Goal: Task Accomplishment & Management: Manage account settings

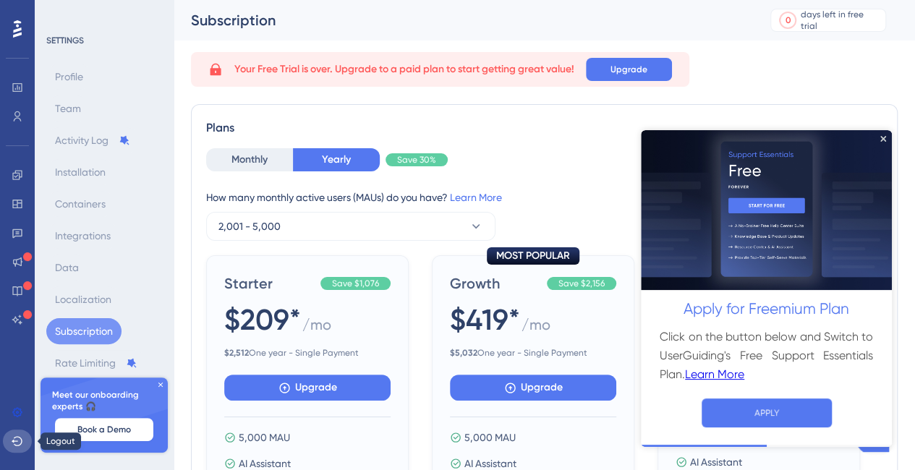
click at [14, 436] on icon at bounding box center [18, 441] width 12 height 12
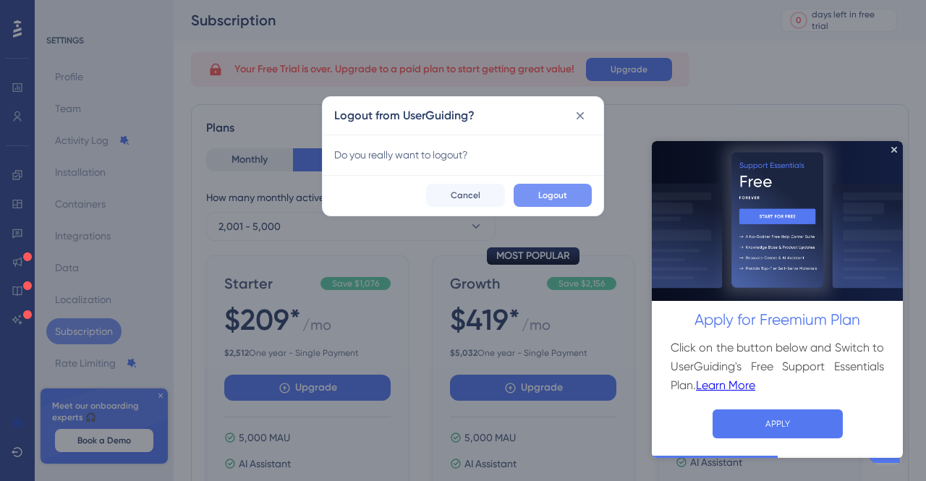
click at [554, 195] on span "Logout" at bounding box center [552, 196] width 29 height 12
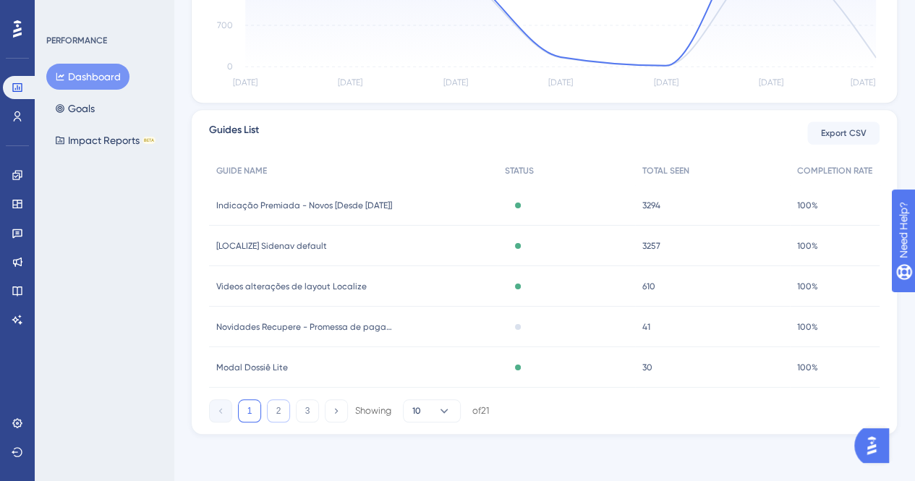
click at [281, 412] on button "2" at bounding box center [278, 410] width 23 height 23
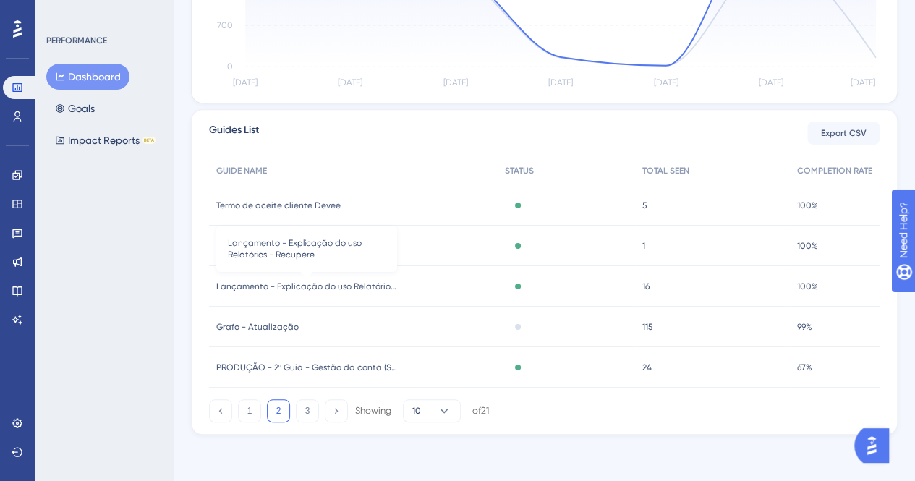
click at [310, 289] on span "Lançamento - Explicação do uso Relatórios - Recupere" at bounding box center [306, 287] width 181 height 12
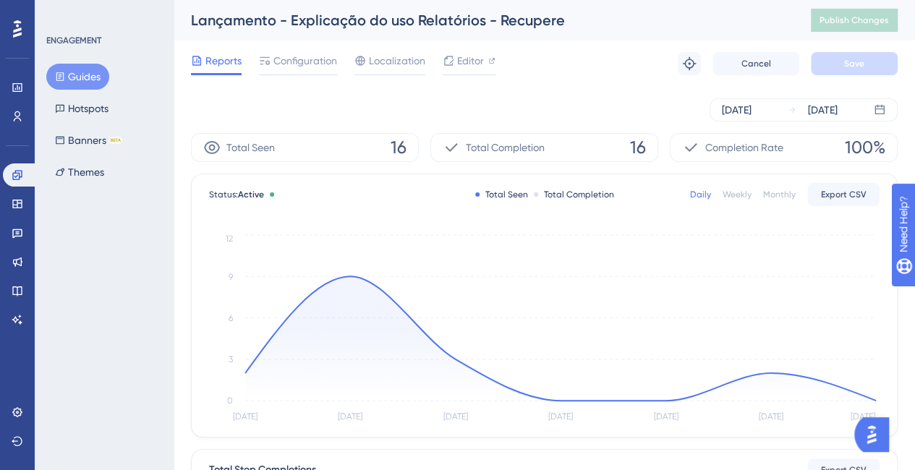
click at [758, 96] on div "Oct 08 2025 Oct 14 2025" at bounding box center [544, 110] width 707 height 46
click at [752, 106] on div "Oct 08 2025" at bounding box center [737, 109] width 30 height 17
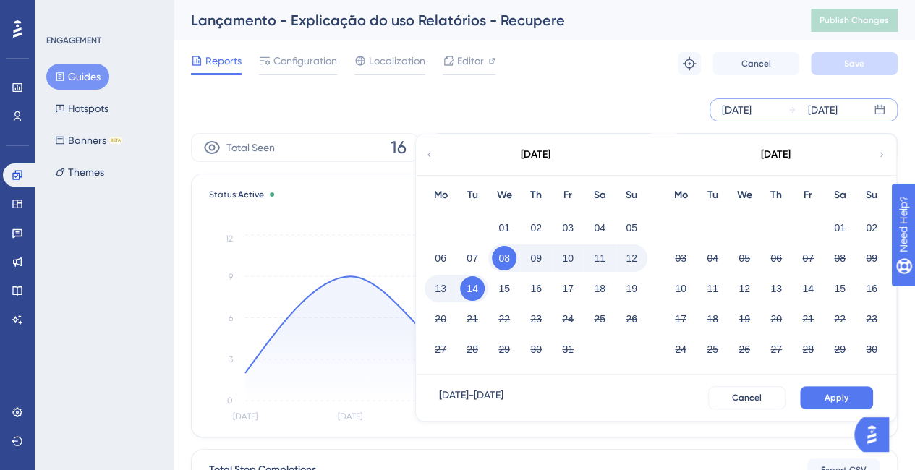
click at [422, 153] on div "October 2025" at bounding box center [535, 155] width 239 height 41
click at [423, 151] on div "October 2025" at bounding box center [535, 155] width 239 height 41
click at [428, 153] on icon at bounding box center [429, 154] width 9 height 13
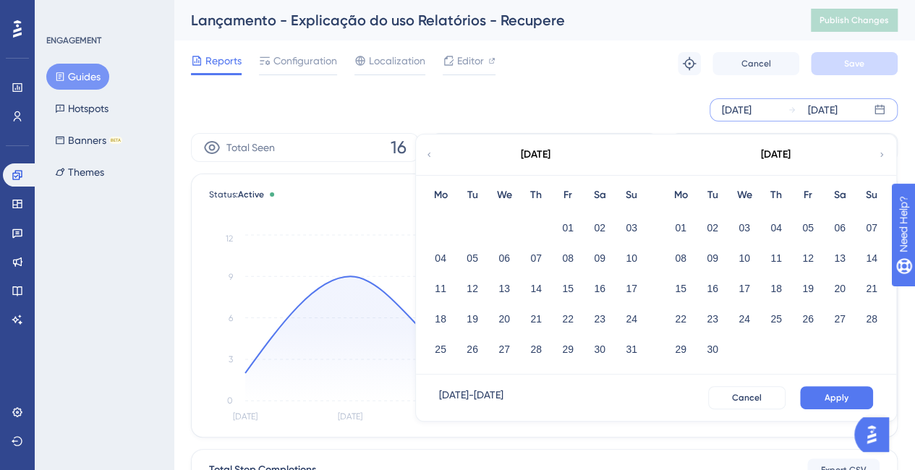
click at [428, 153] on icon at bounding box center [429, 154] width 9 height 13
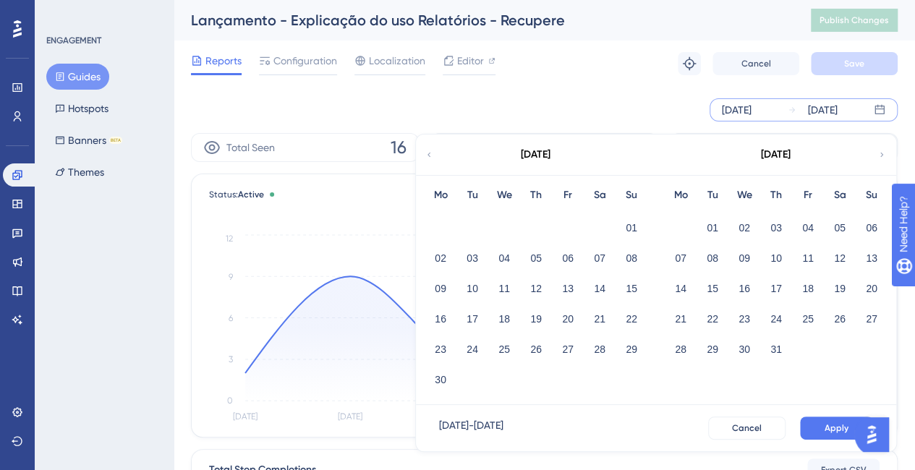
click at [428, 153] on icon at bounding box center [429, 154] width 9 height 13
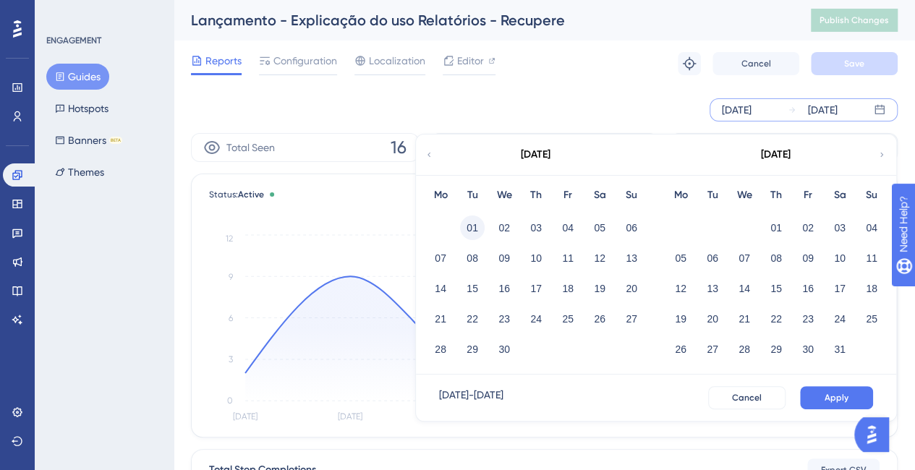
drag, startPoint x: 473, startPoint y: 220, endPoint x: 924, endPoint y: 365, distance: 473.5
click at [473, 221] on button "01" at bounding box center [472, 228] width 25 height 25
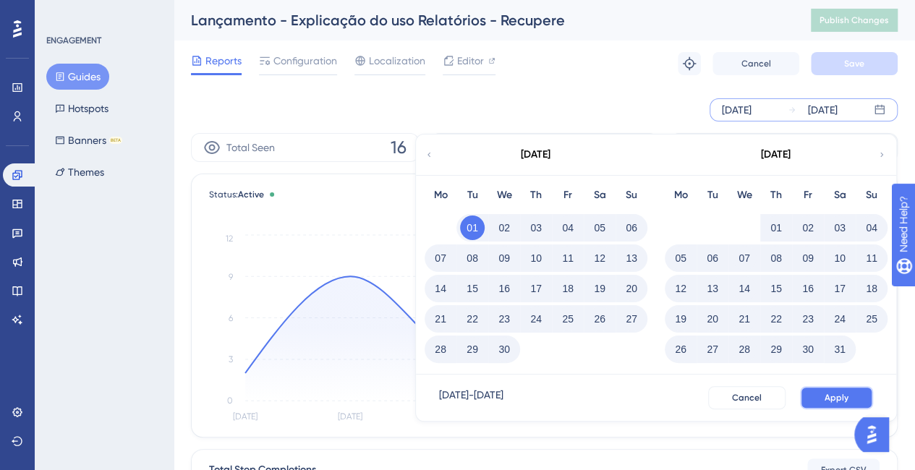
click at [829, 399] on span "Apply" at bounding box center [837, 398] width 24 height 12
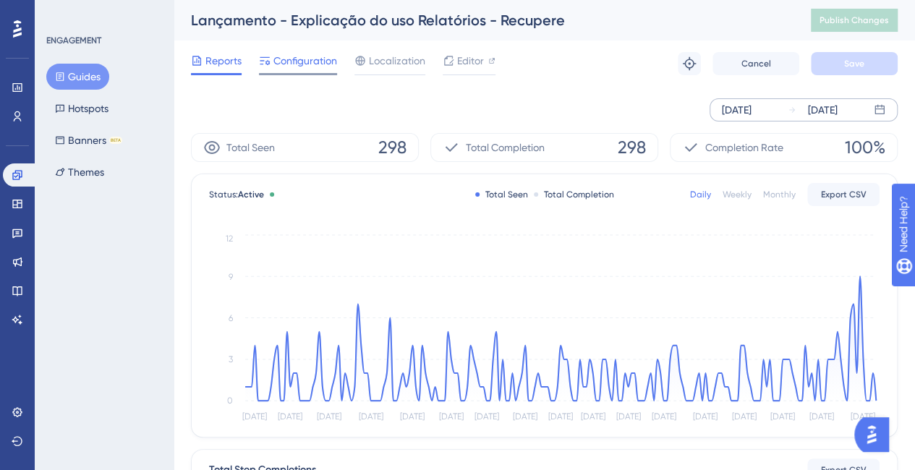
click at [304, 67] on span "Configuration" at bounding box center [305, 60] width 64 height 17
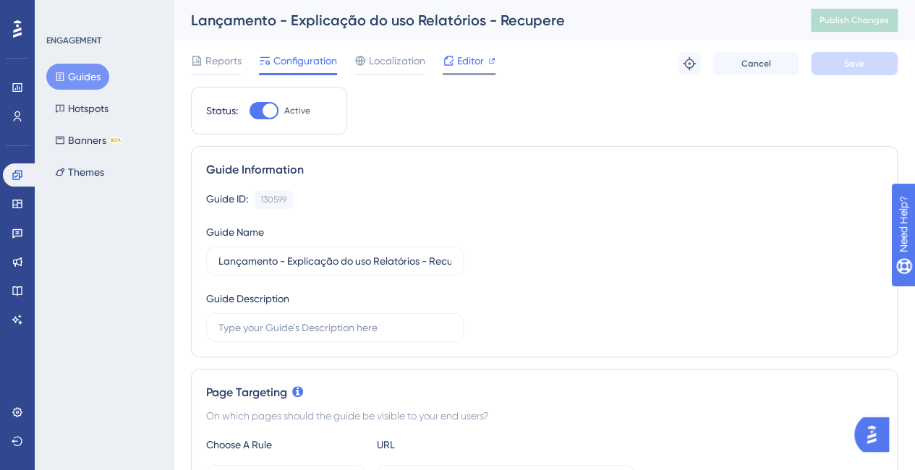
click at [469, 59] on span "Editor" at bounding box center [470, 60] width 27 height 17
click at [21, 177] on icon at bounding box center [16, 174] width 9 height 9
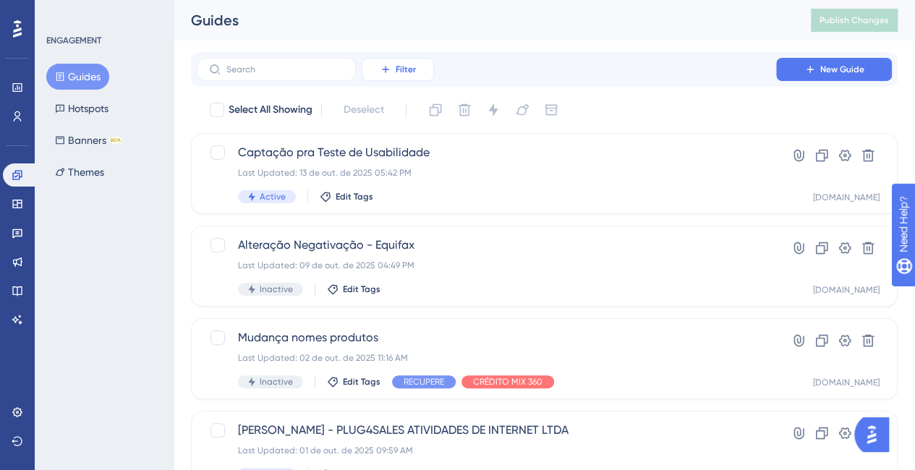
click at [399, 76] on button "Filter" at bounding box center [398, 69] width 72 height 23
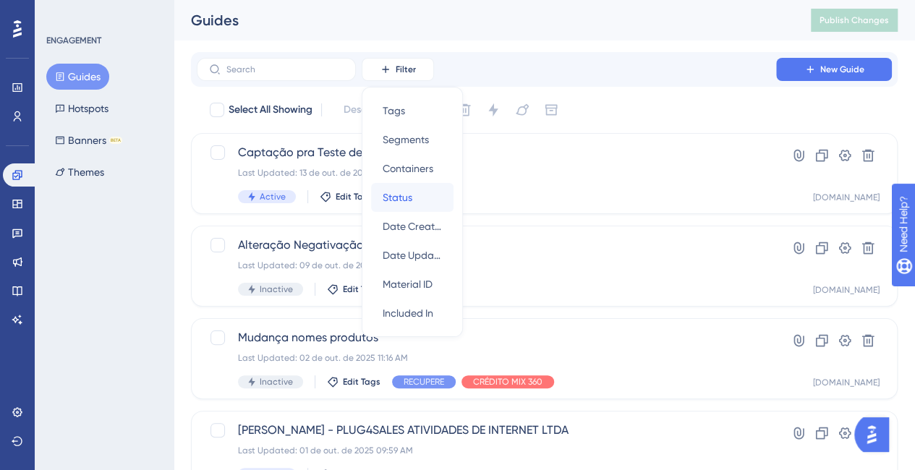
click at [424, 197] on div "Status Status" at bounding box center [412, 197] width 59 height 29
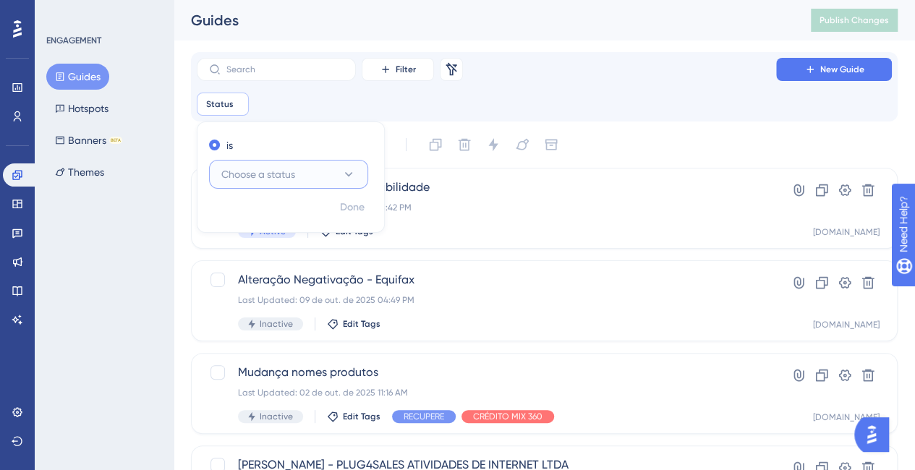
click at [246, 170] on span "Choose a status" at bounding box center [258, 174] width 74 height 17
click at [259, 206] on div "Active Active" at bounding box center [288, 218] width 117 height 29
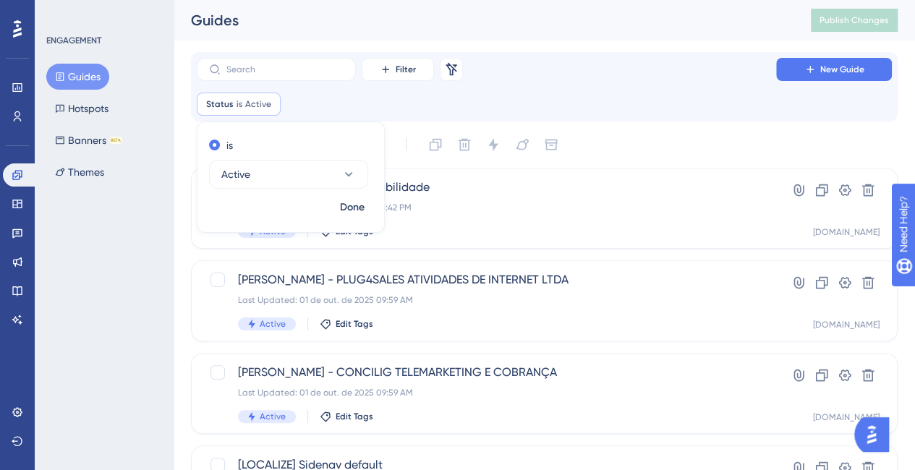
click at [706, 137] on div "Select All Showing Deselect" at bounding box center [552, 144] width 689 height 23
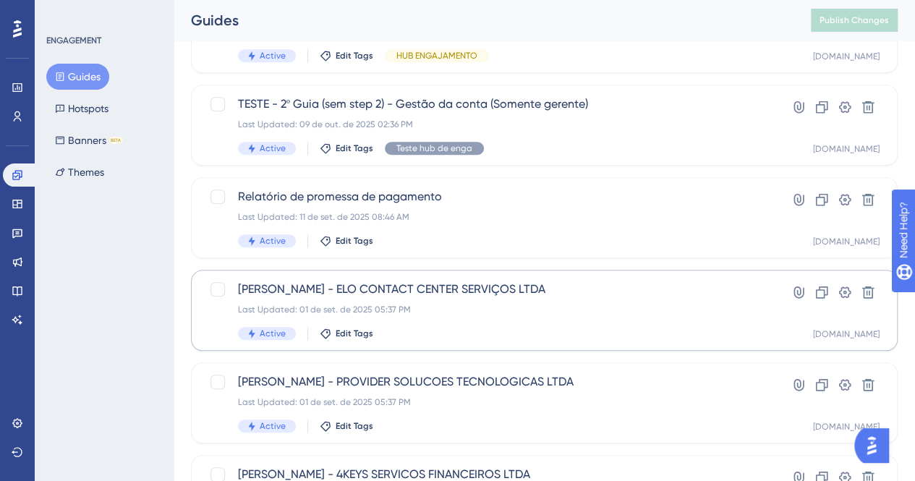
scroll to position [579, 0]
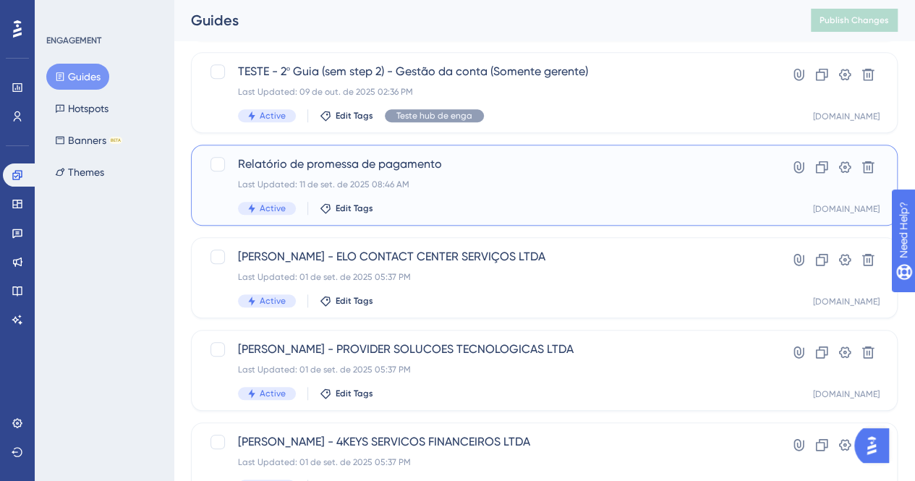
click at [716, 208] on div "Active Edit Tags" at bounding box center [486, 208] width 497 height 13
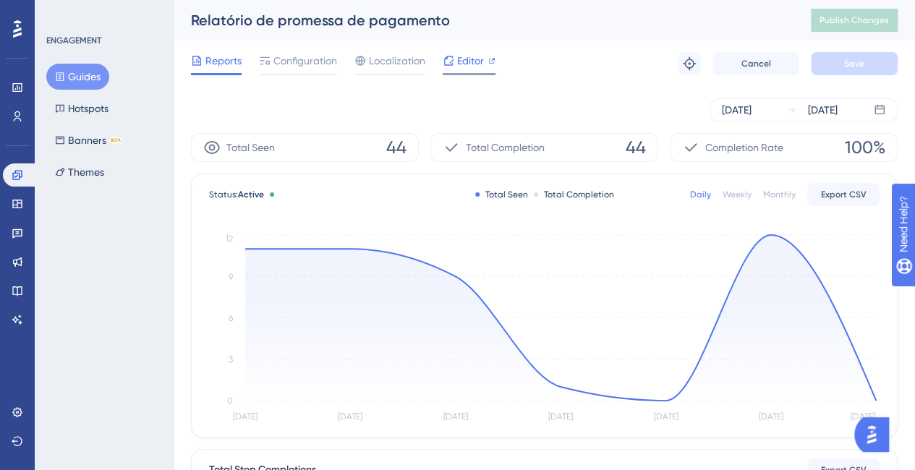
click at [482, 55] on span "Editor" at bounding box center [470, 60] width 27 height 17
click at [304, 63] on span "Configuration" at bounding box center [305, 60] width 64 height 17
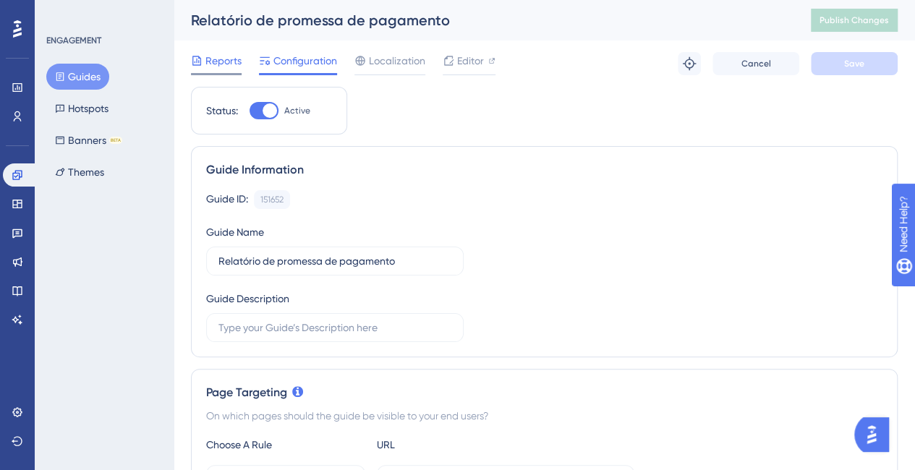
click at [216, 61] on span "Reports" at bounding box center [223, 60] width 36 height 17
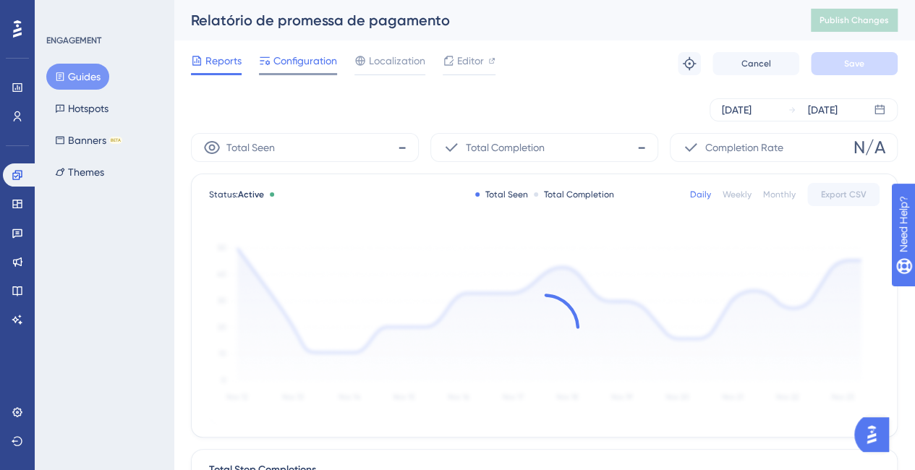
click at [298, 59] on span "Configuration" at bounding box center [305, 60] width 64 height 17
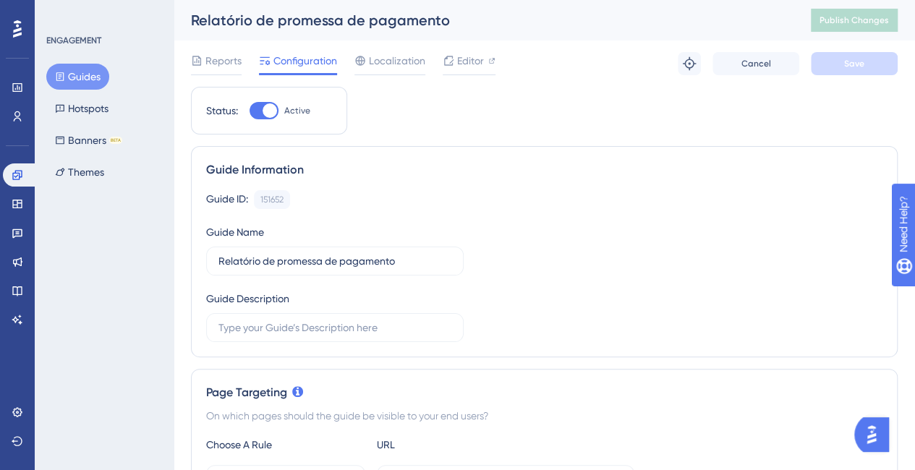
click at [271, 111] on div at bounding box center [270, 110] width 14 height 14
click at [250, 111] on input "Active" at bounding box center [249, 111] width 1 height 1
checkbox input "false"
click at [871, 61] on button "Save" at bounding box center [854, 63] width 87 height 23
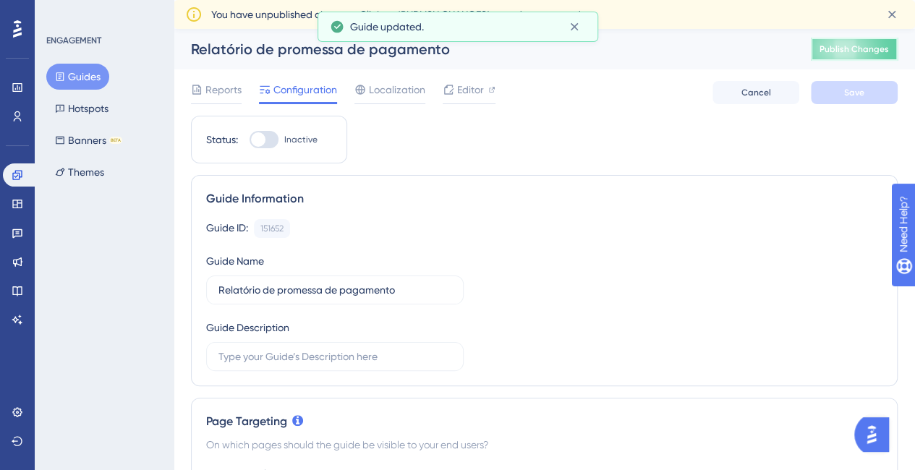
click at [864, 44] on span "Publish Changes" at bounding box center [854, 49] width 69 height 12
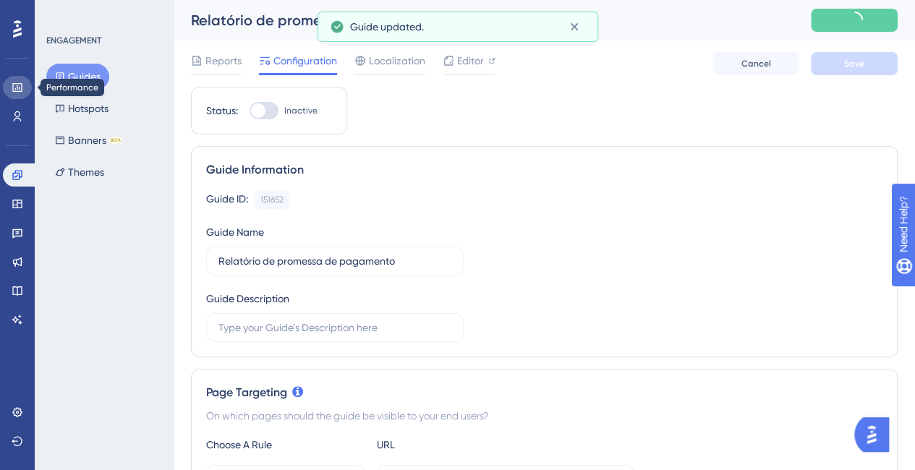
click at [26, 92] on link at bounding box center [17, 87] width 29 height 23
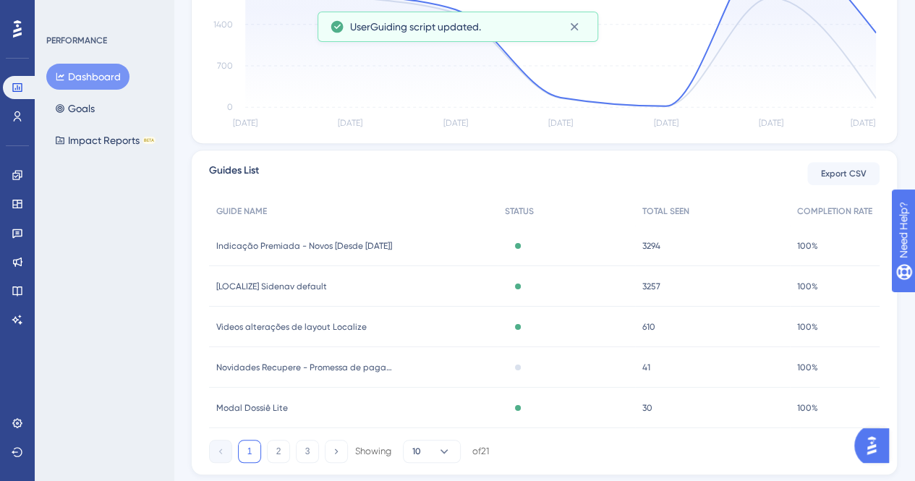
scroll to position [456, 0]
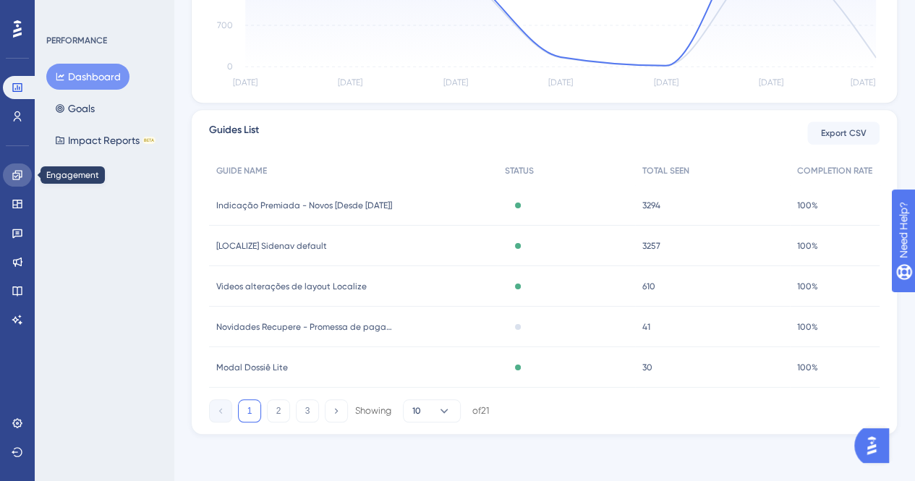
click at [16, 167] on link at bounding box center [17, 174] width 29 height 23
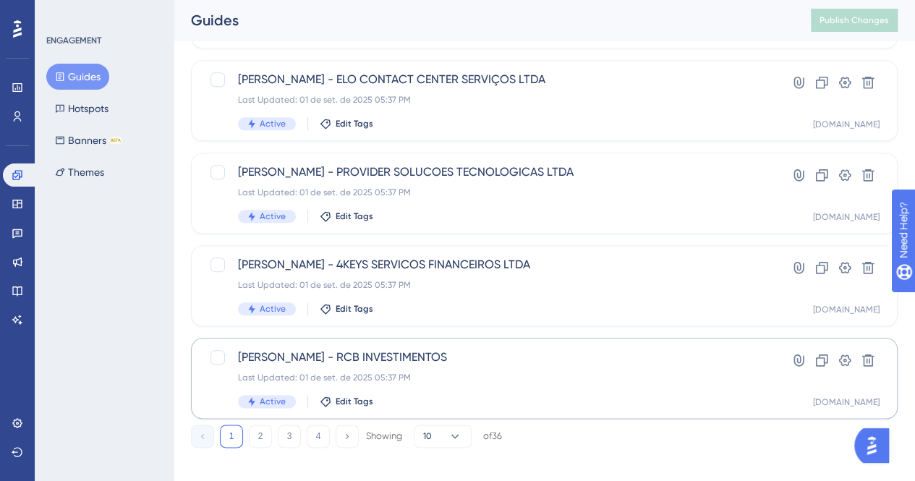
scroll to position [676, 0]
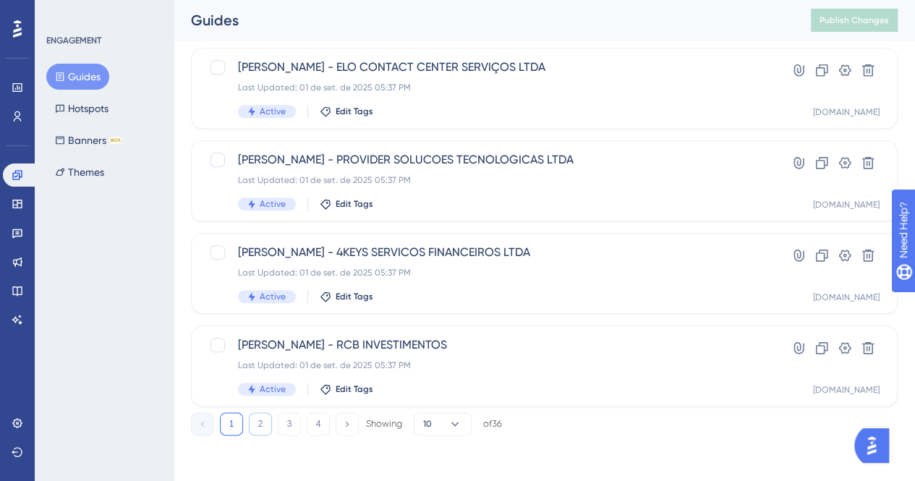
click at [269, 424] on button "2" at bounding box center [260, 423] width 23 height 23
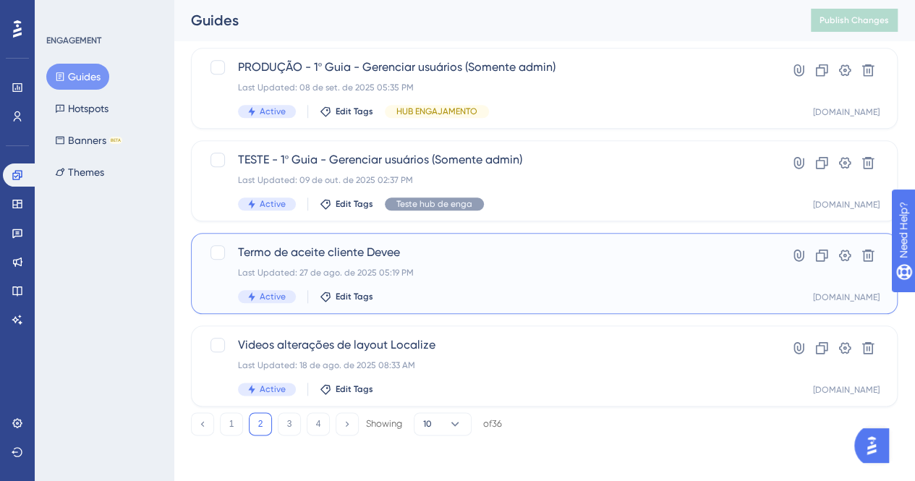
click at [345, 304] on div "Termo de aceite cliente Devee Last Updated: 27 de ago. de 2025 05:19 PM Active …" at bounding box center [544, 273] width 707 height 81
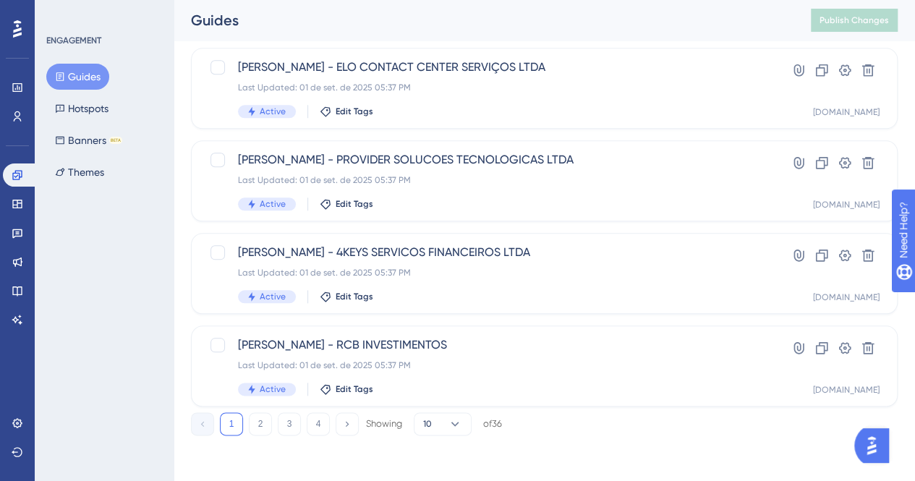
scroll to position [676, 0]
click at [258, 428] on button "2" at bounding box center [260, 423] width 23 height 23
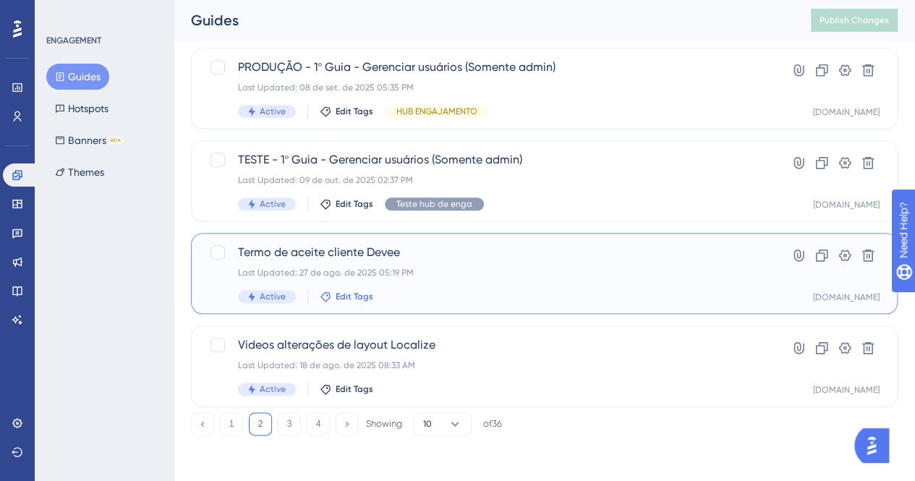
click at [352, 297] on span "Edit Tags" at bounding box center [355, 297] width 38 height 12
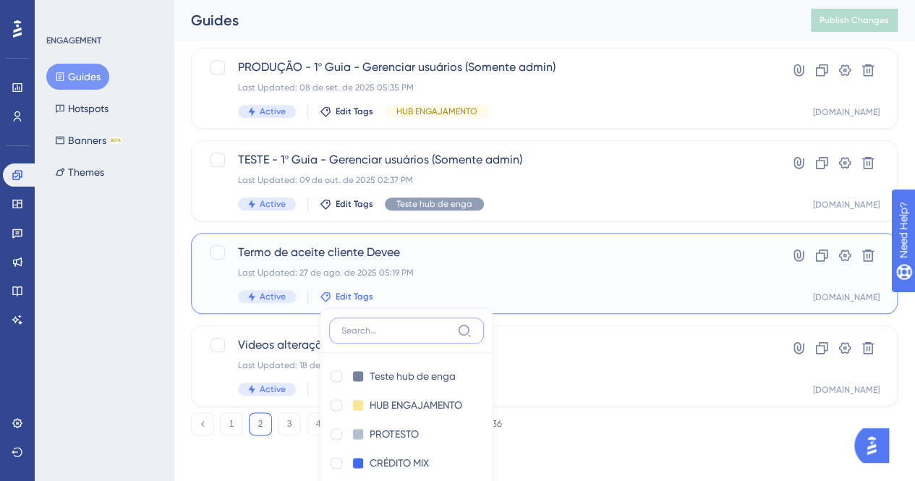
scroll to position [862, 0]
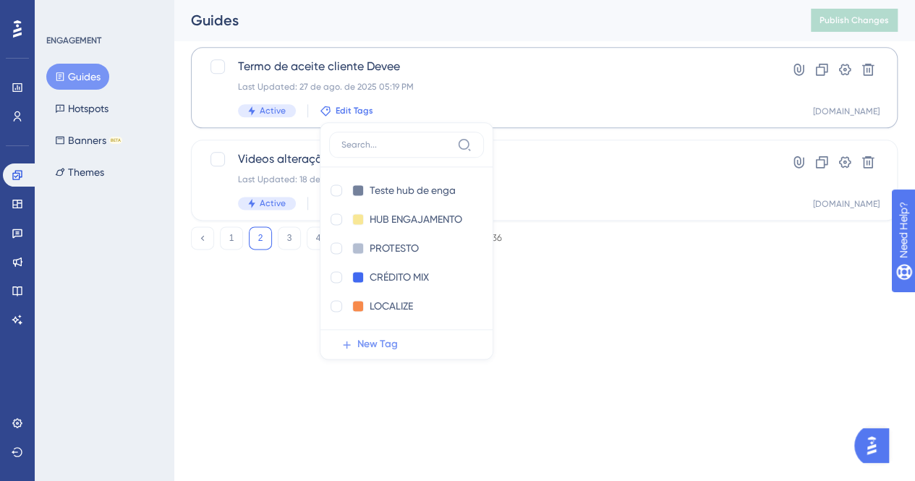
click at [367, 339] on span "New Tag" at bounding box center [377, 344] width 41 height 17
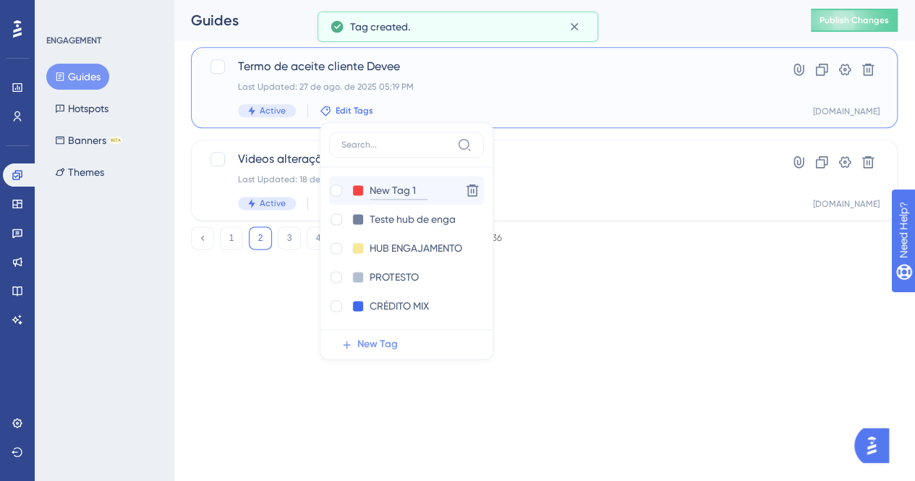
click at [415, 188] on input "New Tag 1" at bounding box center [399, 191] width 58 height 18
drag, startPoint x: 417, startPoint y: 188, endPoint x: 368, endPoint y: 185, distance: 48.6
click at [370, 185] on input "New Tag 1" at bounding box center [399, 191] width 58 height 18
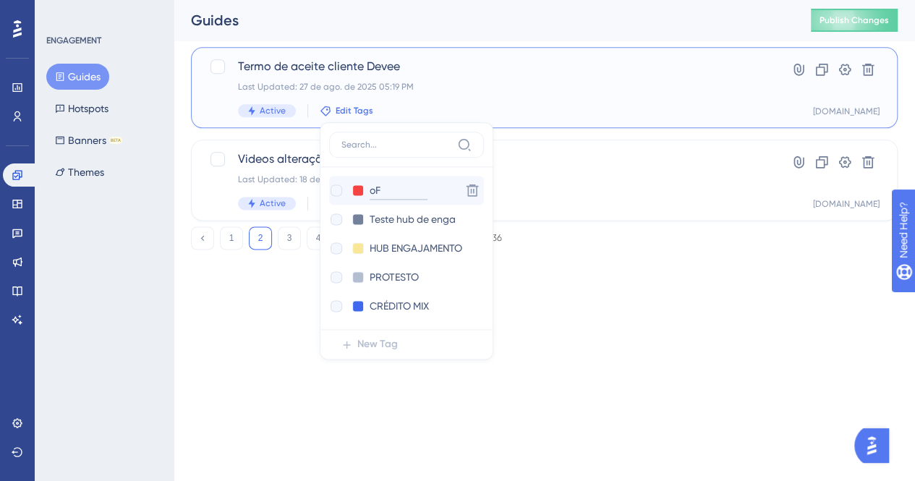
type input "o"
type input "P"
type input "OFICINA DO CRÉDIT"
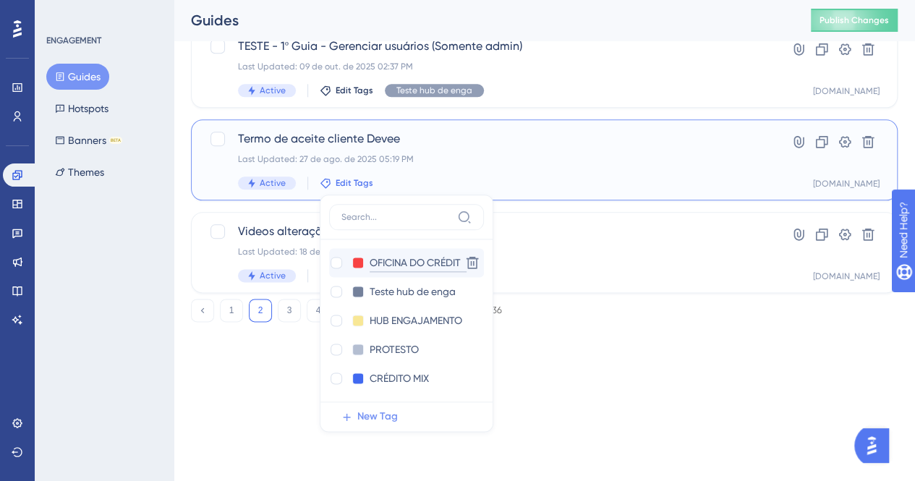
click at [370, 261] on input "OFICINA DO CRÉDIT" at bounding box center [418, 263] width 97 height 18
drag, startPoint x: 368, startPoint y: 260, endPoint x: 493, endPoint y: 257, distance: 125.2
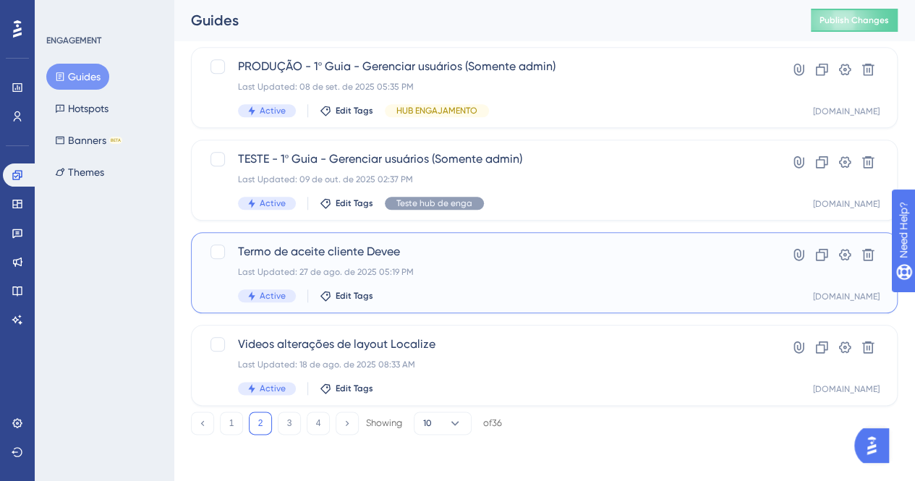
scroll to position [676, 0]
click at [349, 297] on span "Edit Tags" at bounding box center [355, 297] width 38 height 12
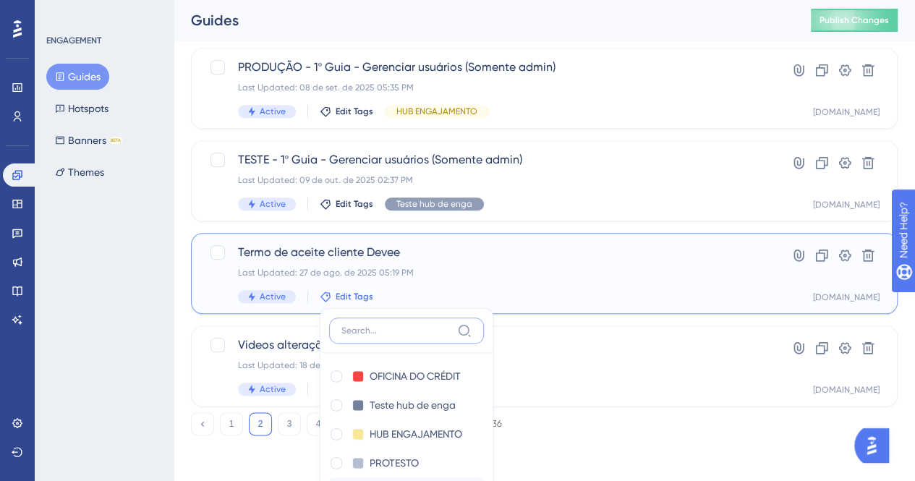
scroll to position [862, 0]
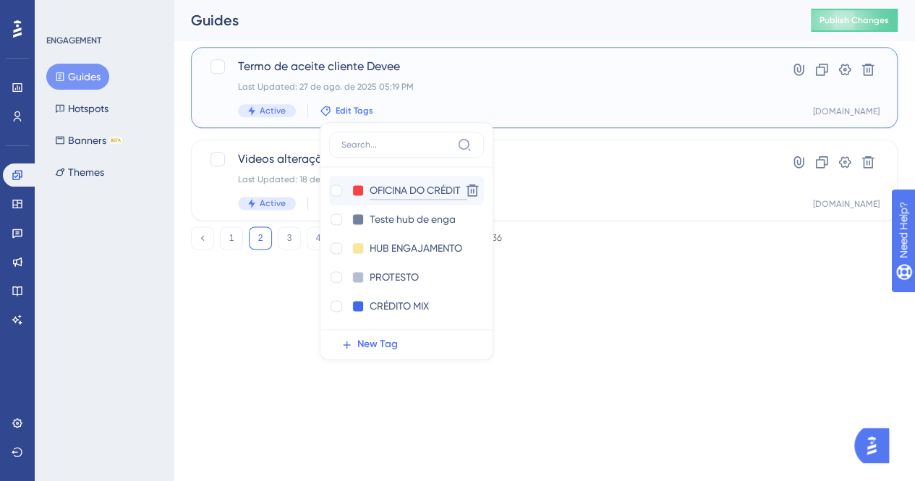
click at [421, 193] on input "OFICINA DO CRÉDIT" at bounding box center [418, 191] width 97 height 18
type input "OFIC CRÉDIT"
drag, startPoint x: 430, startPoint y: 184, endPoint x: 392, endPoint y: 194, distance: 39.7
click at [370, 189] on input "OFIC CRÉDIT" at bounding box center [401, 191] width 63 height 18
type input "dEVEE"
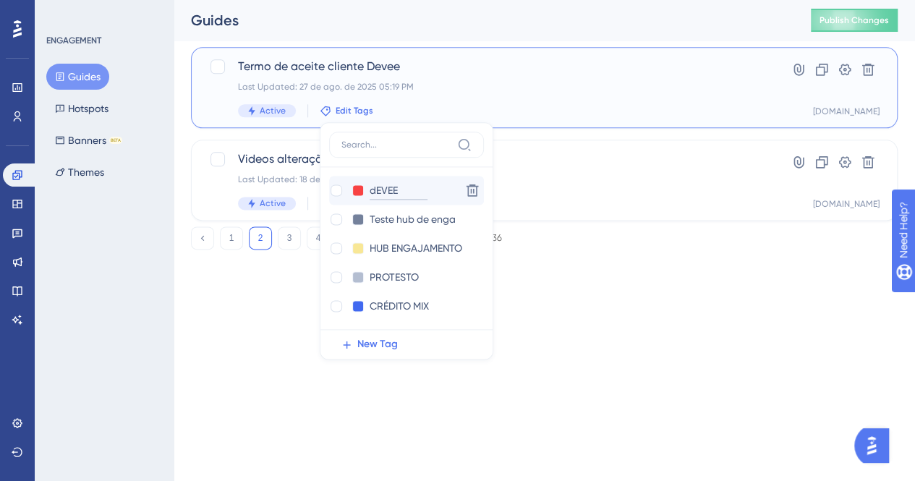
click at [374, 190] on input "dEVEE" at bounding box center [399, 191] width 58 height 18
type input "DEVEE"
click at [338, 189] on div at bounding box center [337, 190] width 12 height 12
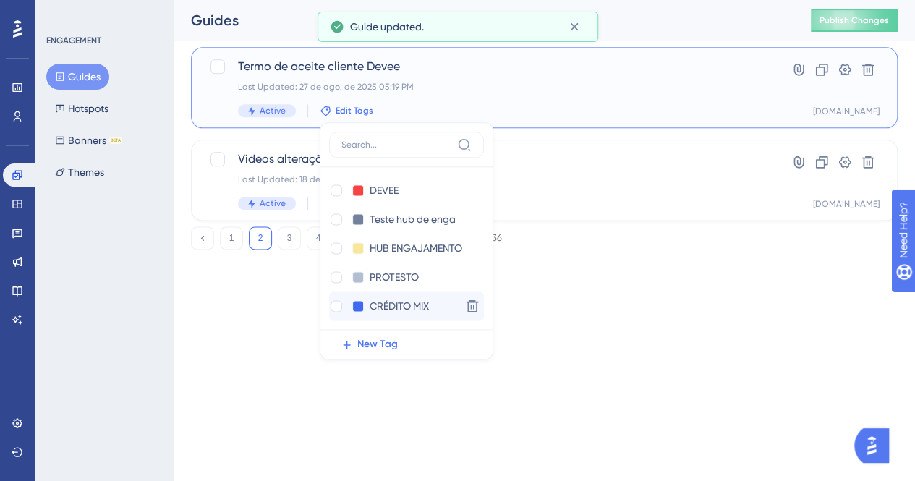
checkbox input "true"
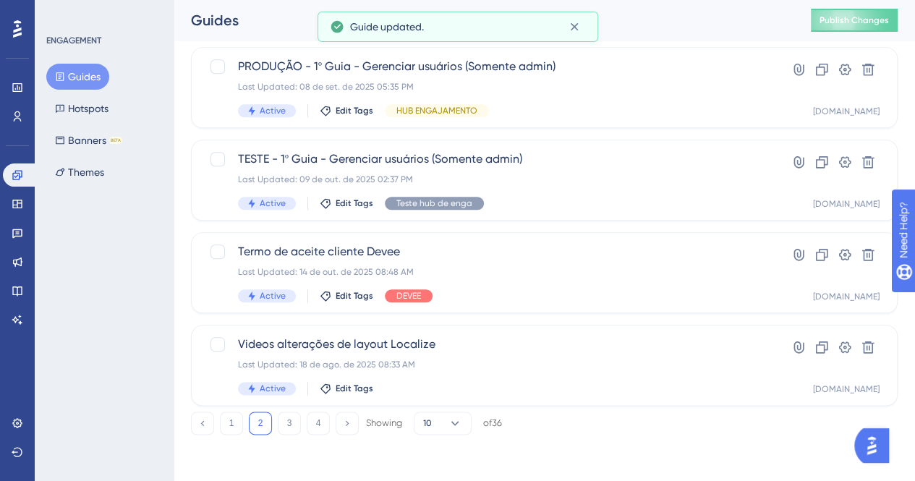
scroll to position [676, 0]
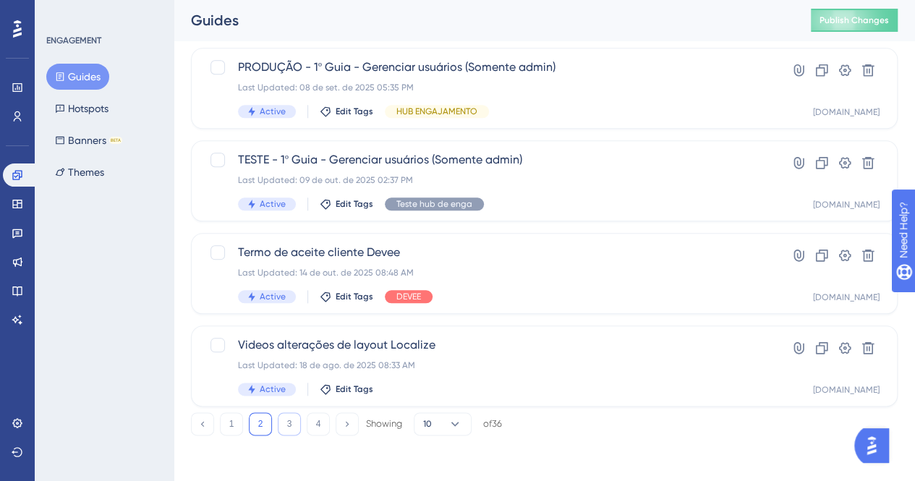
click at [287, 425] on button "3" at bounding box center [289, 423] width 23 height 23
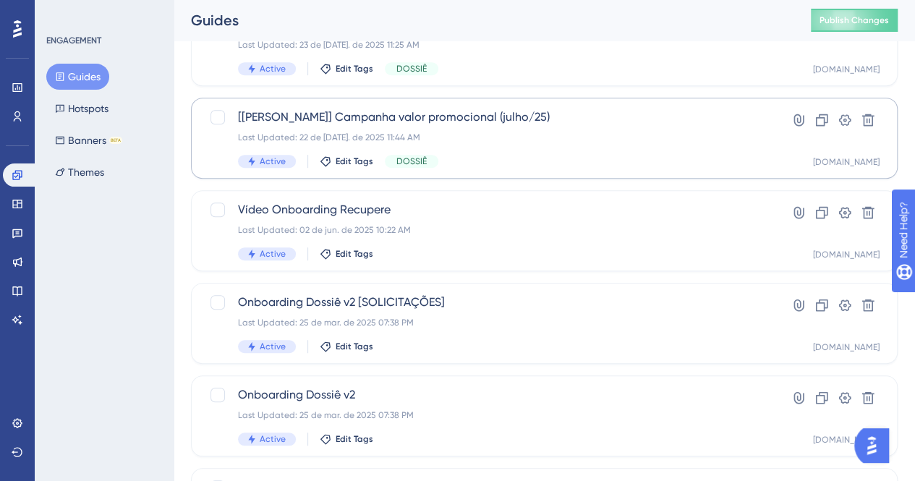
scroll to position [362, 0]
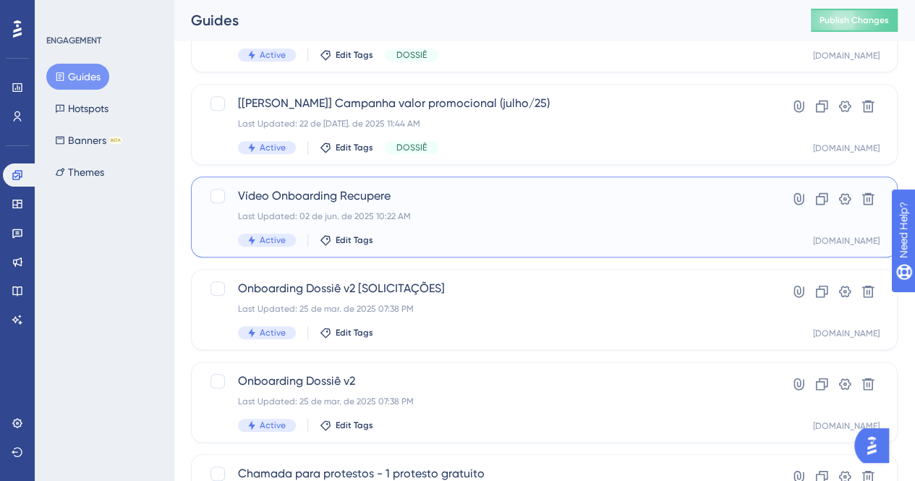
click at [492, 206] on div "Vídeo Onboarding Recupere Last Updated: 02 de jun. de 2025 10:22 AM Active Edit…" at bounding box center [486, 216] width 497 height 59
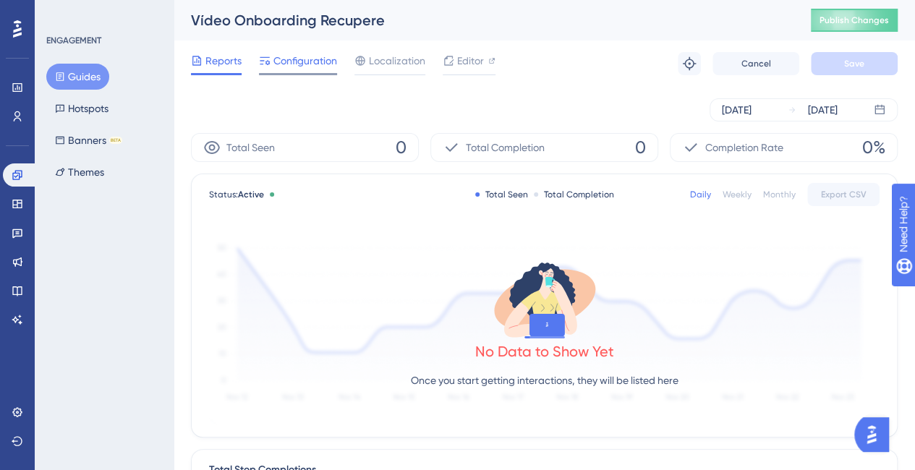
click at [297, 67] on span "Configuration" at bounding box center [305, 60] width 64 height 17
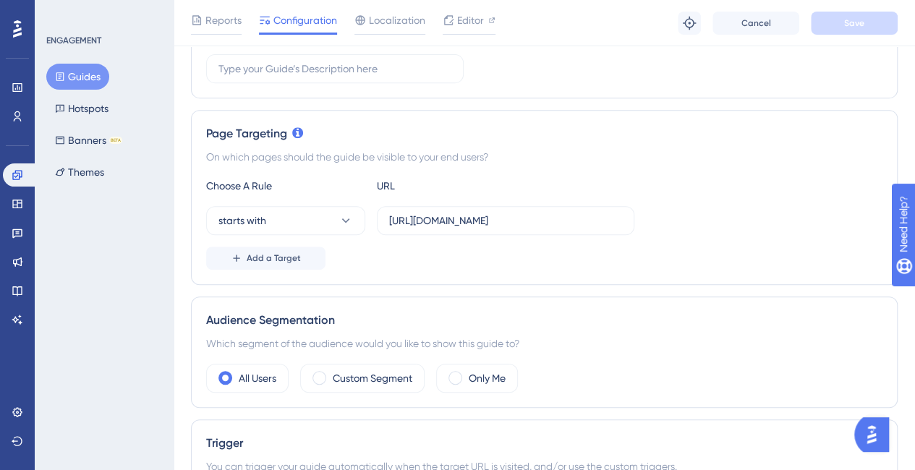
scroll to position [72, 0]
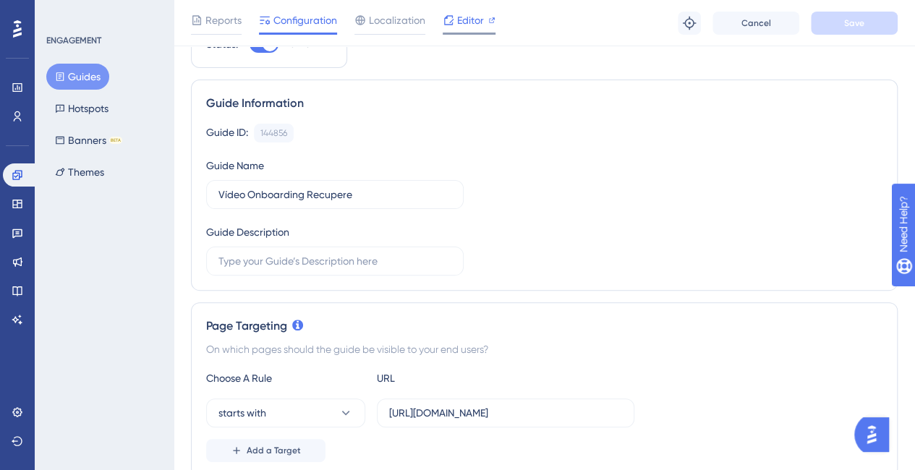
click at [461, 19] on span "Editor" at bounding box center [470, 20] width 27 height 17
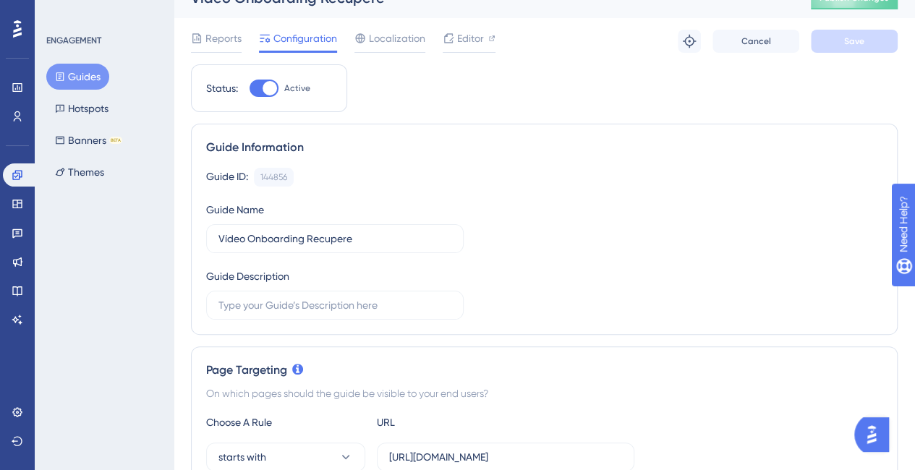
scroll to position [0, 0]
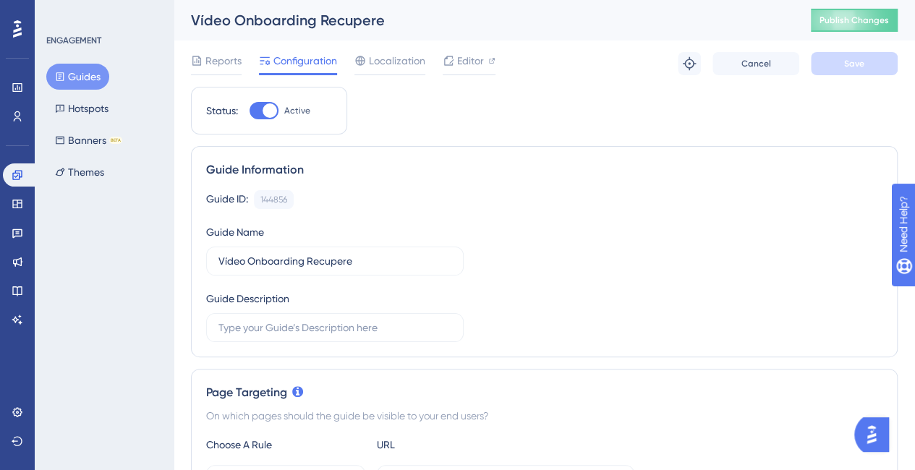
click at [268, 109] on div at bounding box center [270, 110] width 14 height 14
click at [250, 111] on input "Active" at bounding box center [249, 111] width 1 height 1
checkbox input "false"
click at [870, 61] on button "Save" at bounding box center [854, 63] width 87 height 23
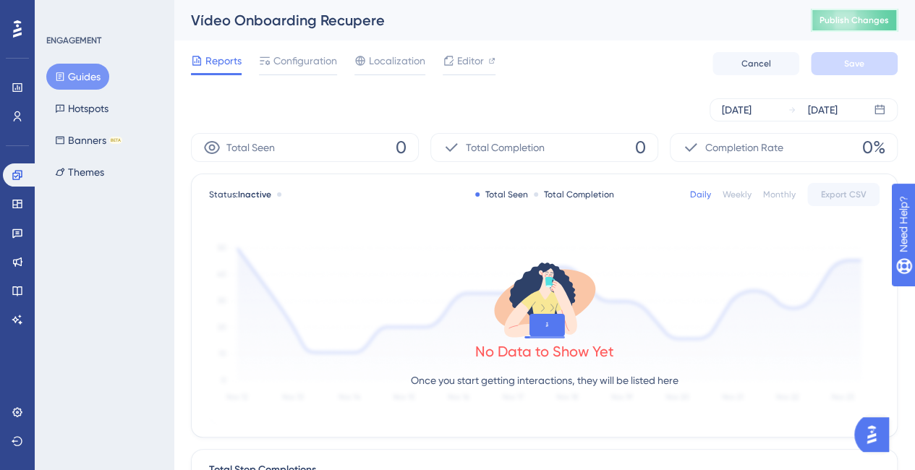
click at [866, 24] on span "Publish Changes" at bounding box center [854, 20] width 69 height 12
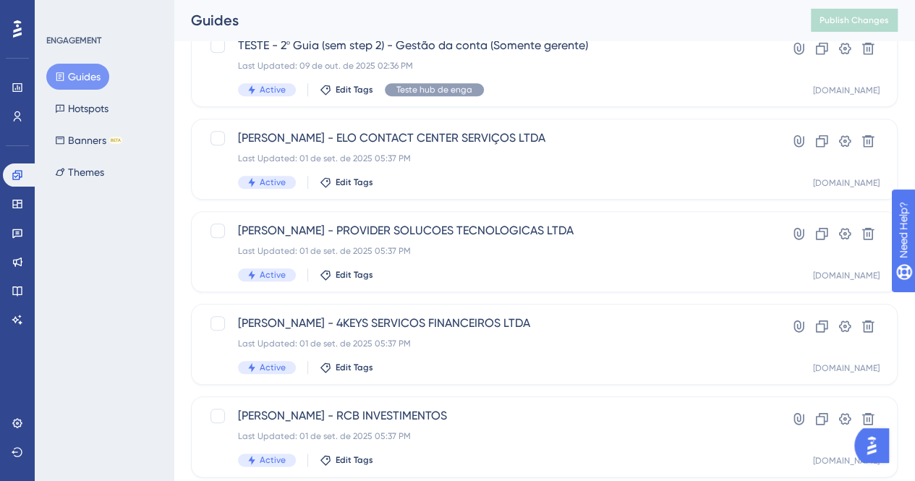
scroll to position [676, 0]
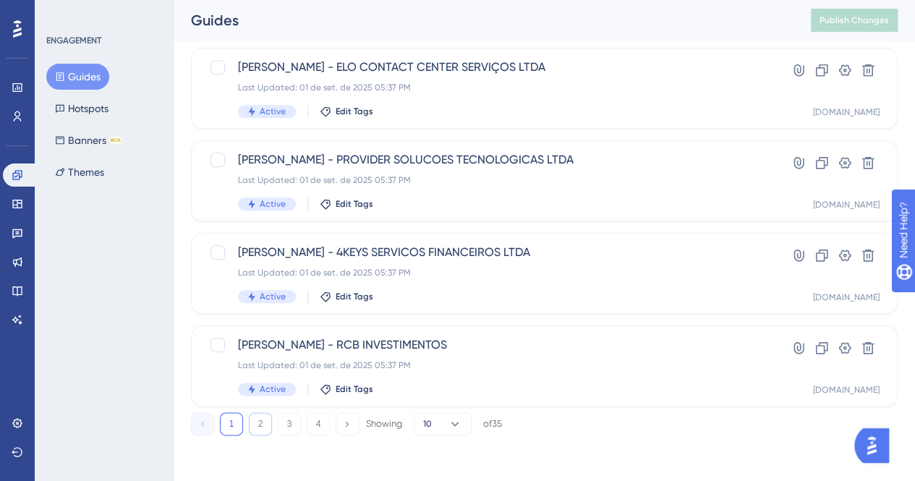
click at [264, 420] on button "2" at bounding box center [260, 423] width 23 height 23
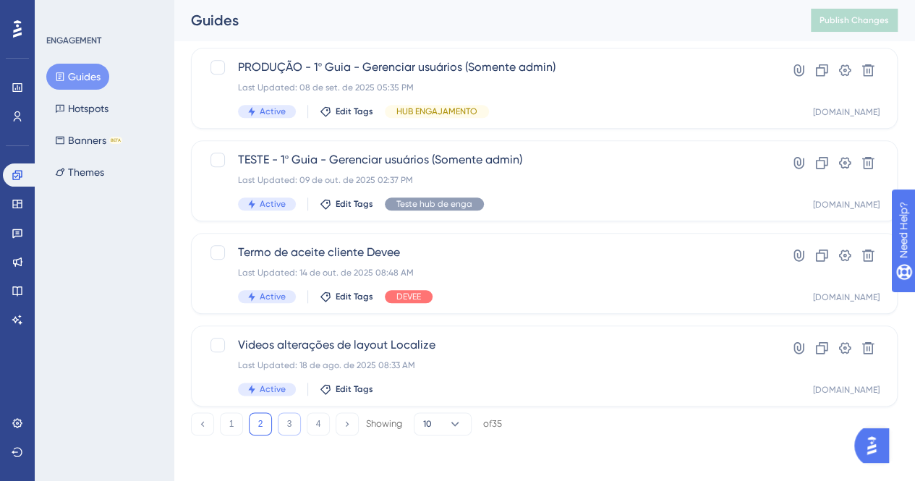
click at [289, 422] on button "3" at bounding box center [289, 423] width 23 height 23
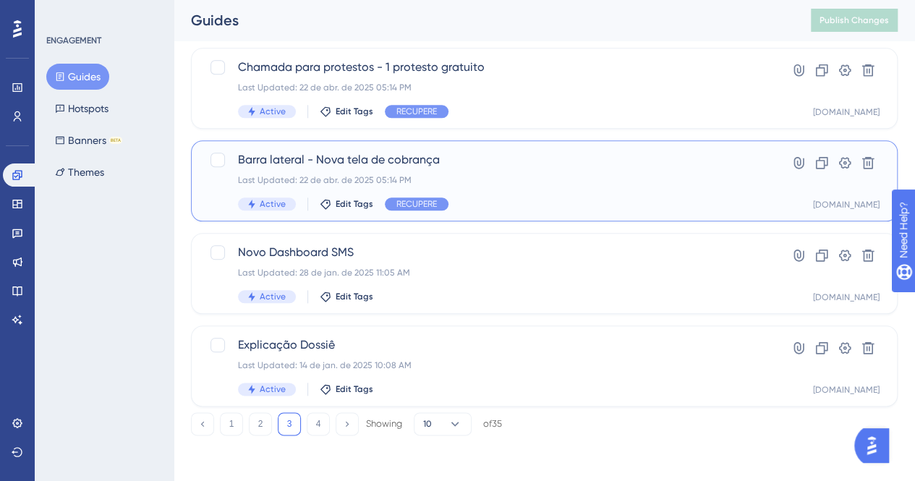
click at [696, 190] on div "Barra lateral - Nova tela de cobrança Last Updated: 22 de abr. de 2025 05:14 PM…" at bounding box center [486, 180] width 497 height 59
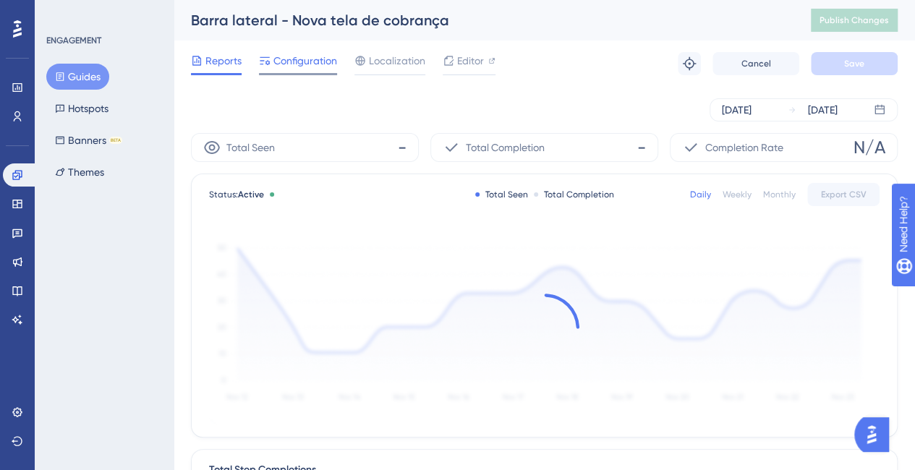
click at [314, 63] on span "Configuration" at bounding box center [305, 60] width 64 height 17
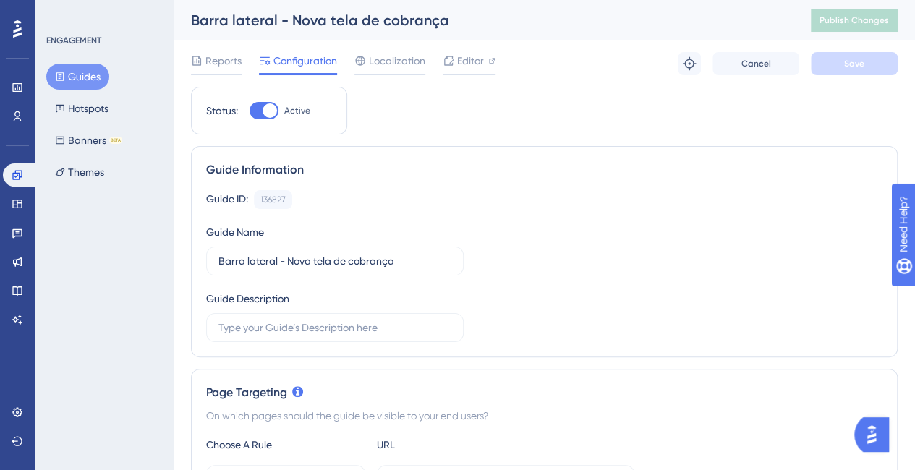
click at [273, 111] on div at bounding box center [270, 110] width 14 height 14
click at [250, 111] on input "Active" at bounding box center [249, 111] width 1 height 1
checkbox input "false"
click at [862, 64] on span "Save" at bounding box center [854, 64] width 20 height 12
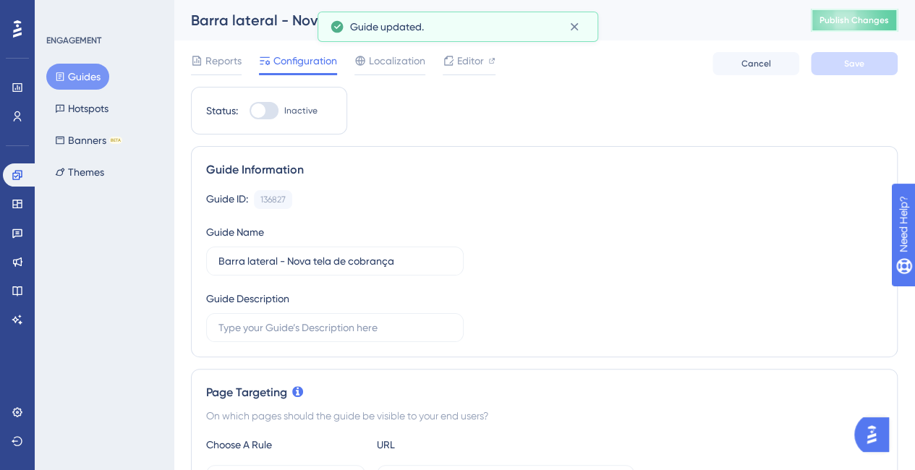
click at [842, 25] on span "Publish Changes" at bounding box center [854, 20] width 69 height 12
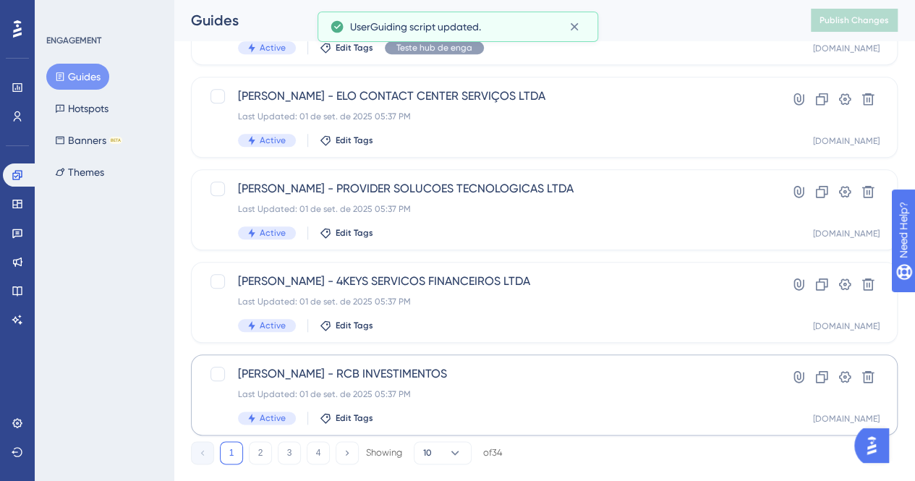
scroll to position [676, 0]
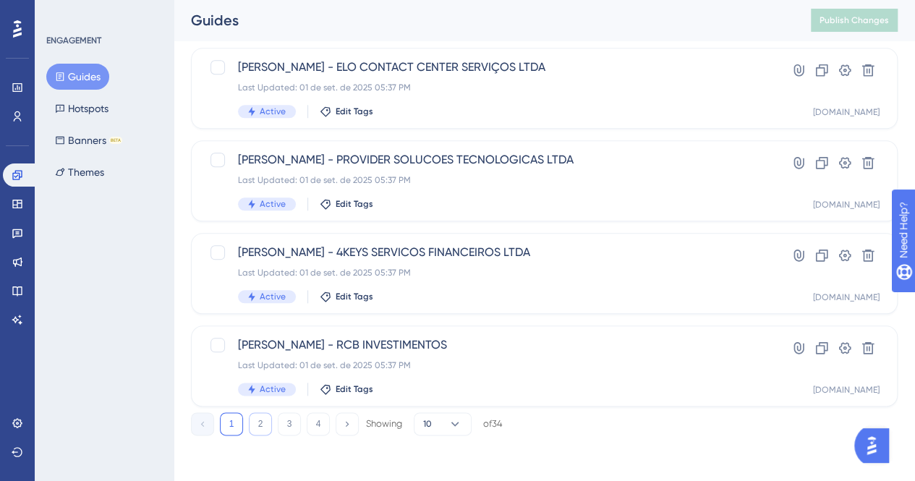
click at [259, 424] on button "2" at bounding box center [260, 423] width 23 height 23
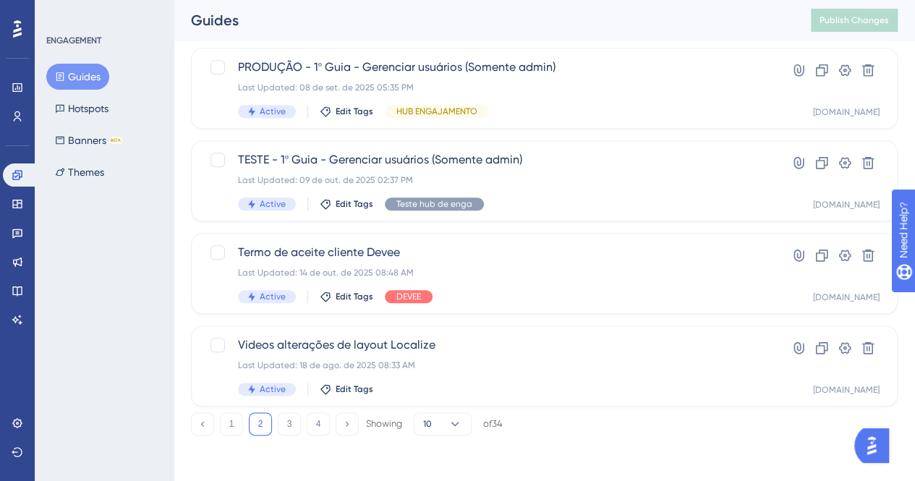
click at [304, 419] on div "1 2 3 4 Showing 10 of 34" at bounding box center [347, 423] width 312 height 23
click at [294, 422] on button "3" at bounding box center [289, 423] width 23 height 23
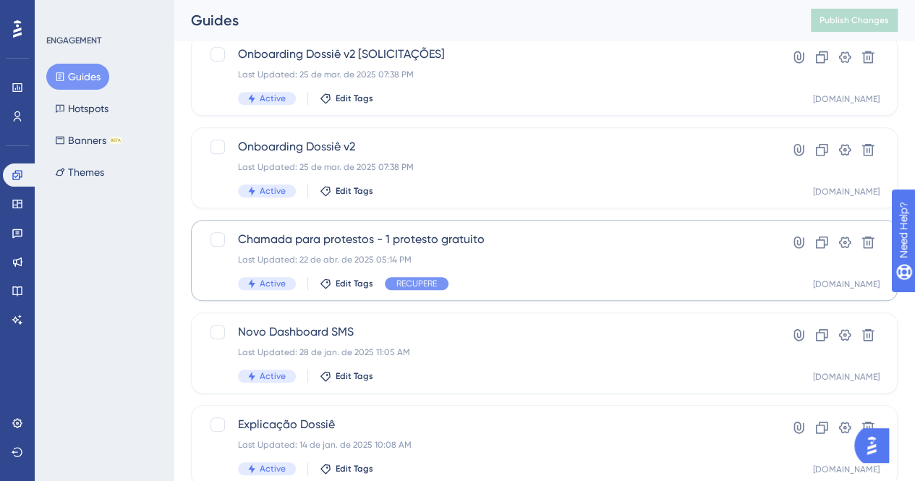
scroll to position [459, 0]
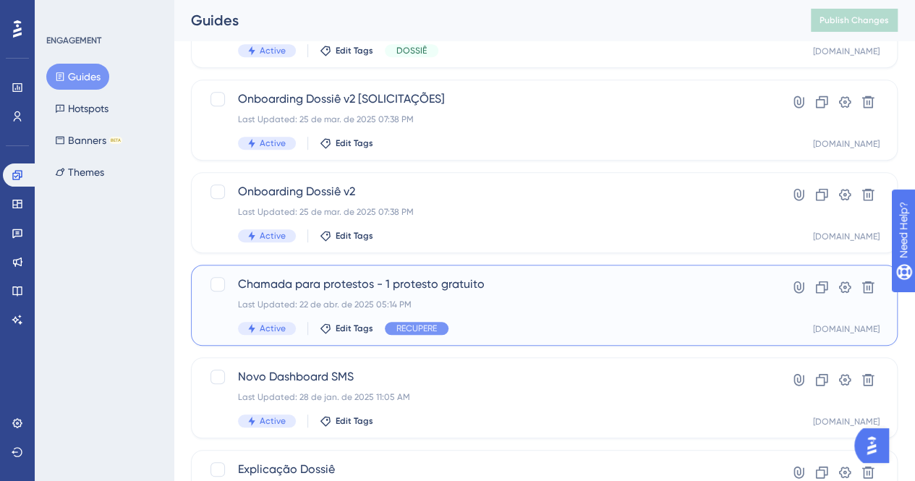
click at [765, 316] on div "Chamada para protestos - 1 protesto gratuito Last Updated: 22 de abr. de 2025 0…" at bounding box center [544, 305] width 671 height 59
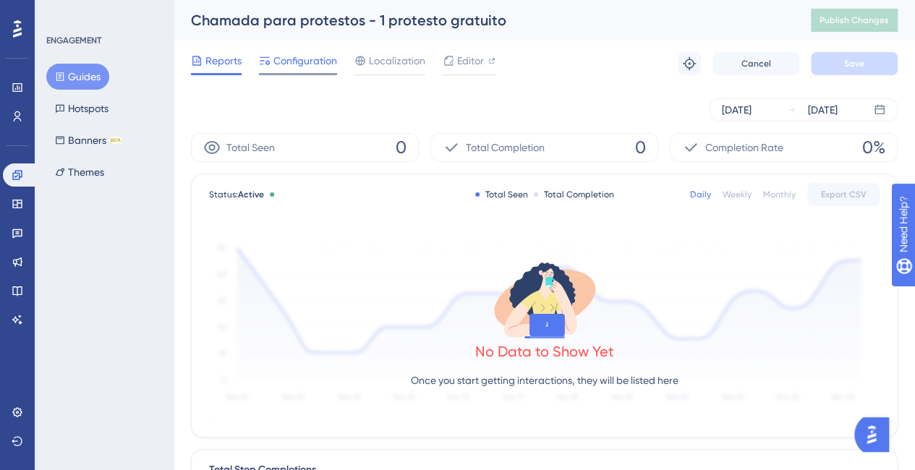
click at [305, 55] on span "Configuration" at bounding box center [305, 60] width 64 height 17
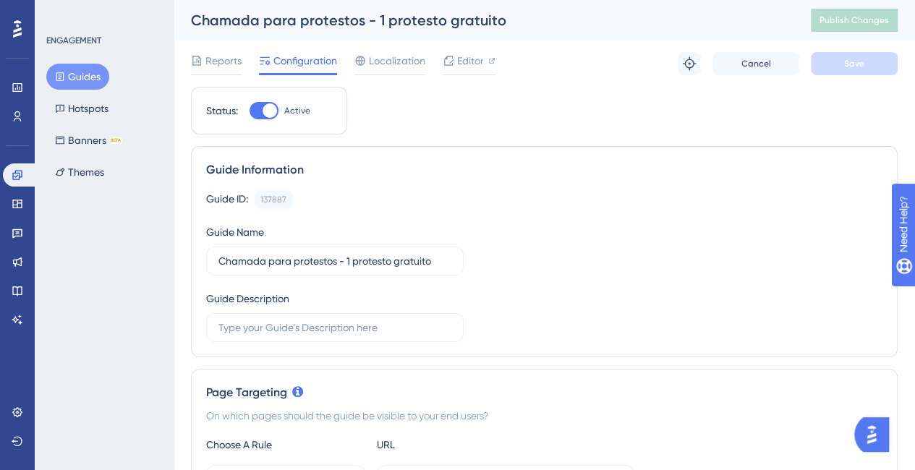
click at [271, 113] on div at bounding box center [270, 110] width 14 height 14
click at [250, 111] on input "Active" at bounding box center [249, 111] width 1 height 1
checkbox input "false"
click at [854, 56] on button "Save" at bounding box center [854, 63] width 87 height 23
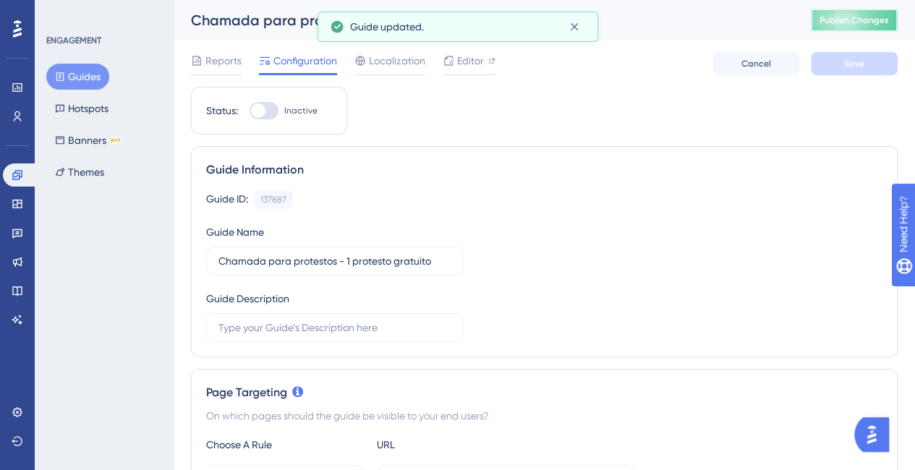
click at [861, 28] on button "Publish Changes" at bounding box center [854, 20] width 87 height 23
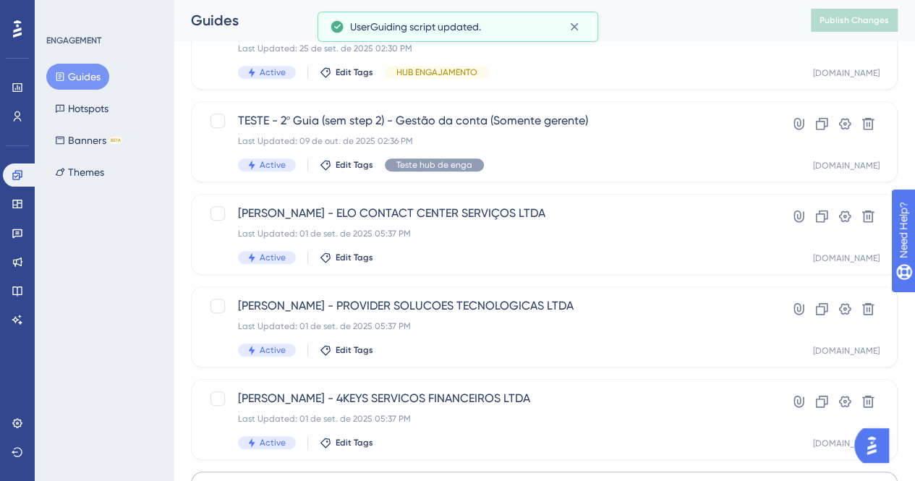
scroll to position [676, 0]
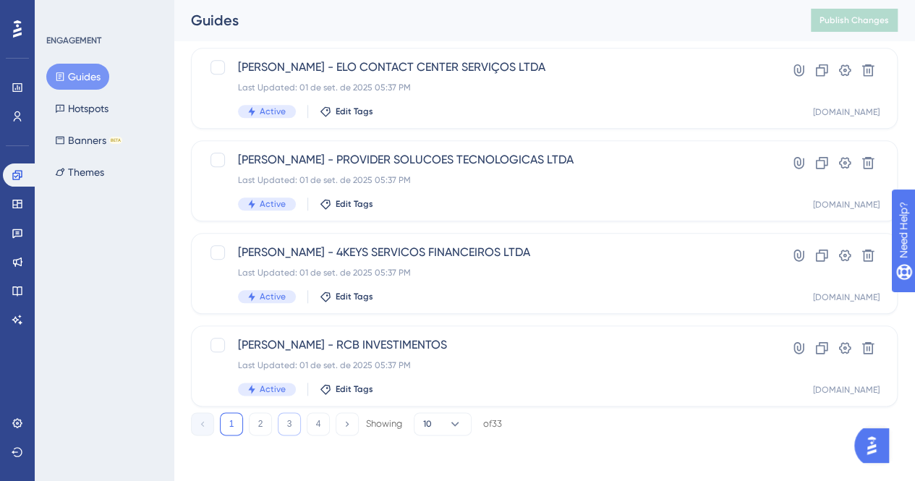
click at [285, 427] on button "3" at bounding box center [289, 423] width 23 height 23
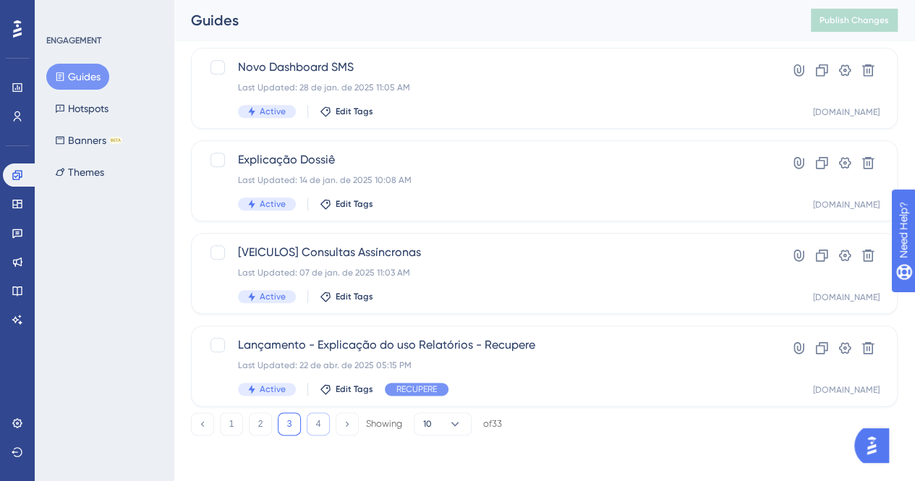
click at [320, 428] on button "4" at bounding box center [318, 423] width 23 height 23
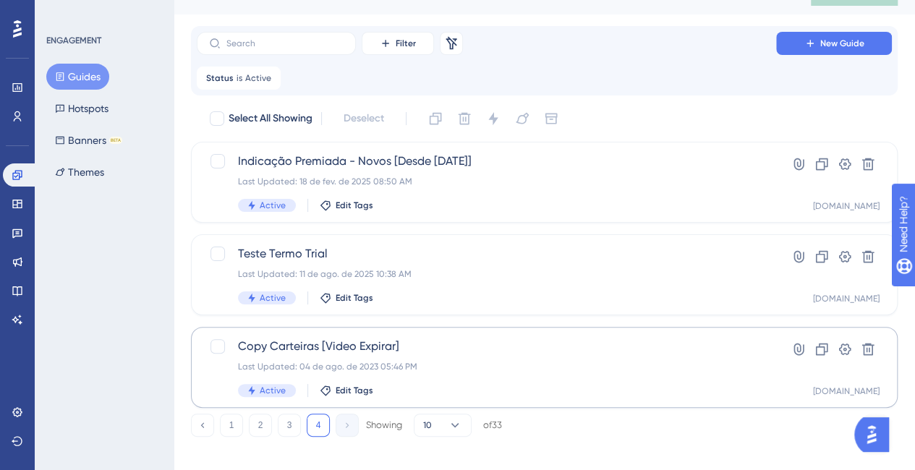
scroll to position [39, 0]
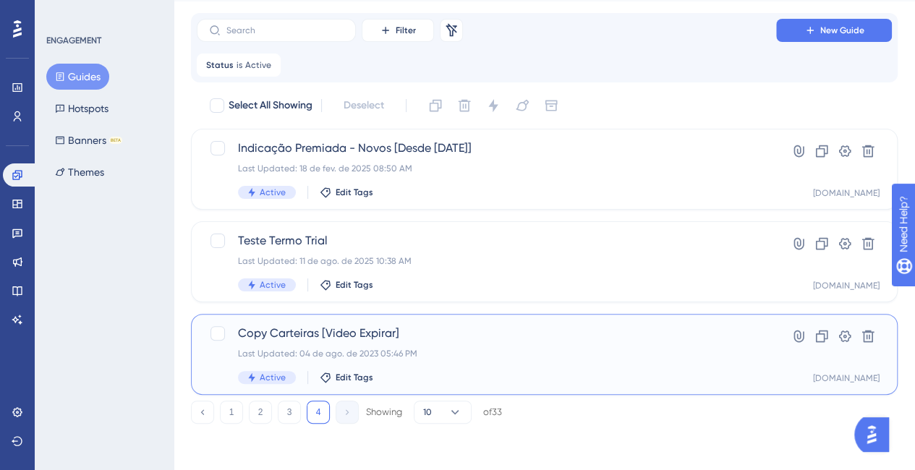
click at [566, 355] on div "Last Updated: 04 de ago. de 2023 05:46 PM" at bounding box center [486, 354] width 497 height 12
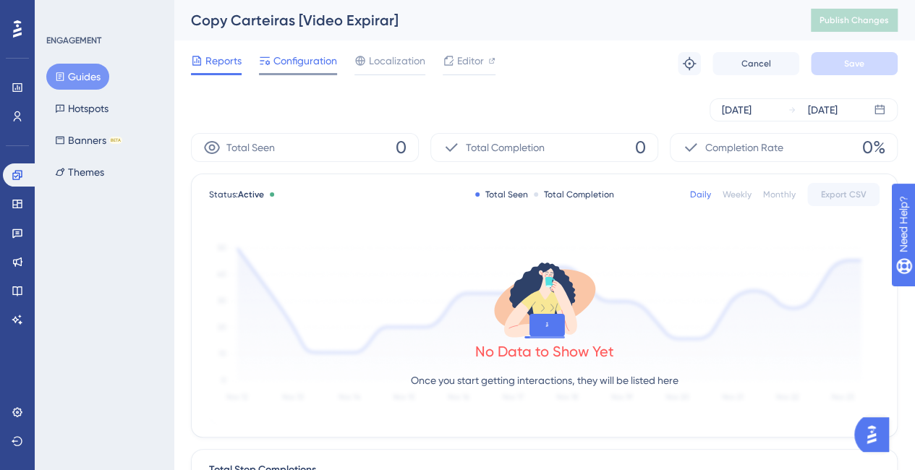
click at [301, 53] on span "Configuration" at bounding box center [305, 60] width 64 height 17
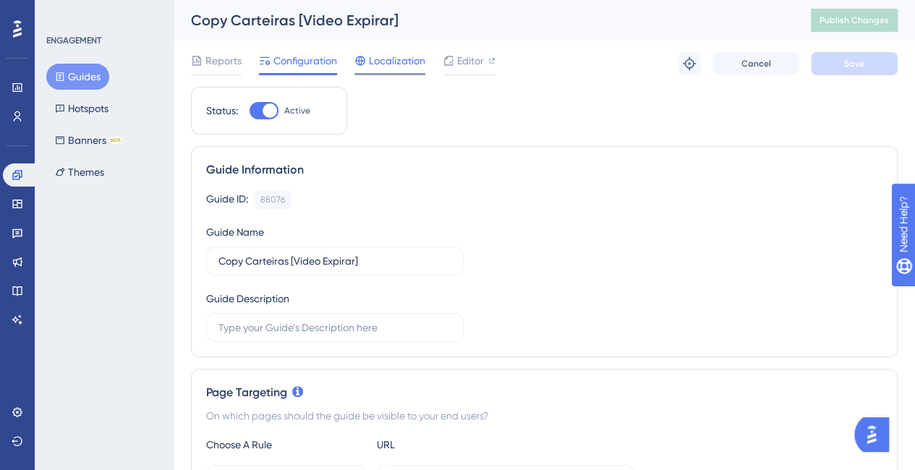
click at [397, 70] on div "Localization" at bounding box center [389, 63] width 71 height 23
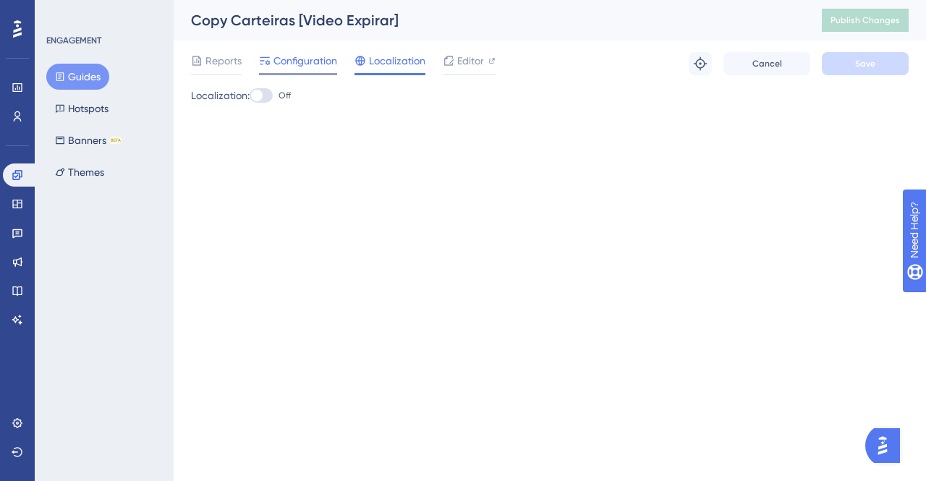
click at [315, 58] on span "Configuration" at bounding box center [305, 60] width 64 height 17
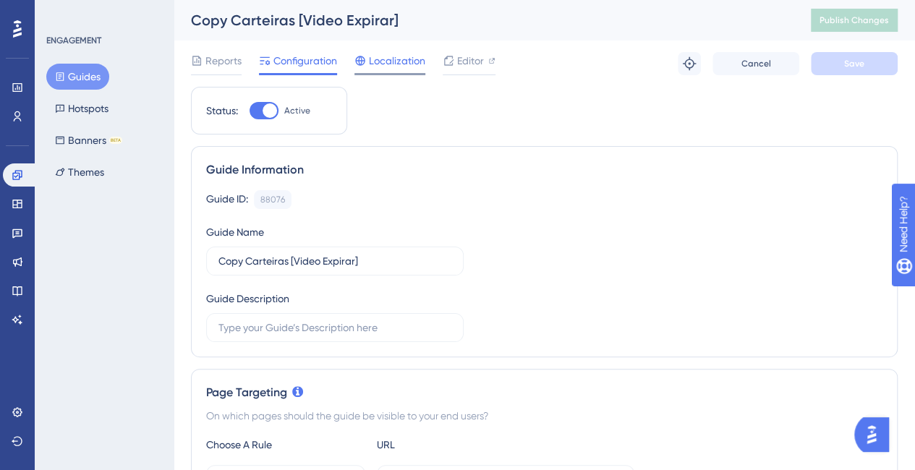
click at [399, 52] on span "Localization" at bounding box center [397, 60] width 56 height 17
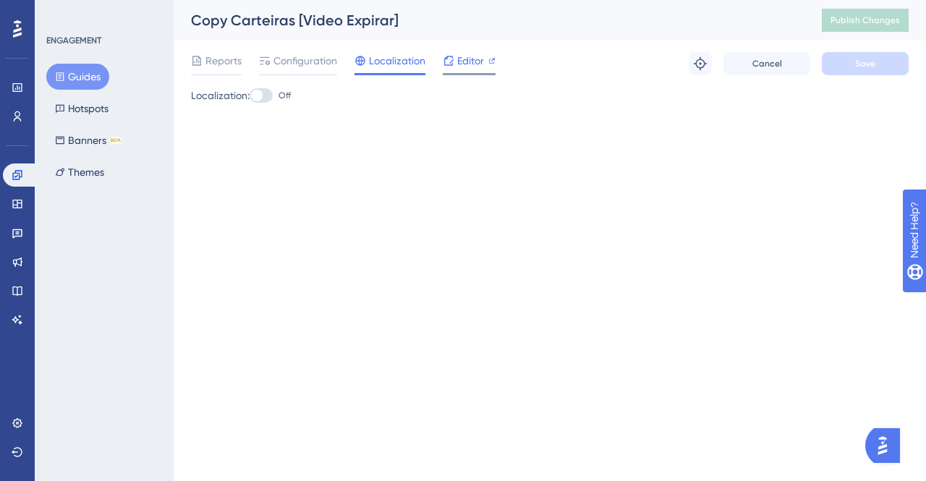
click at [473, 61] on span "Editor" at bounding box center [470, 60] width 27 height 17
click at [444, 147] on div "Performance Users Engagement Widgets Feedback Product Updates Knowledge Base AI…" at bounding box center [550, 75] width 752 height 150
click at [19, 174] on icon at bounding box center [16, 174] width 9 height 9
